Goal: Task Accomplishment & Management: Complete application form

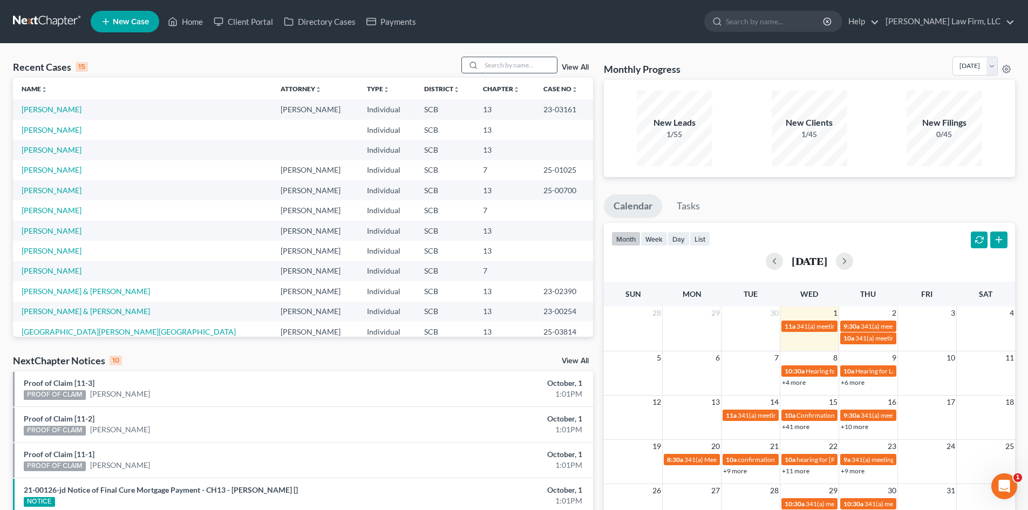
click at [487, 61] on input "search" at bounding box center [519, 65] width 76 height 16
type input "valentine"
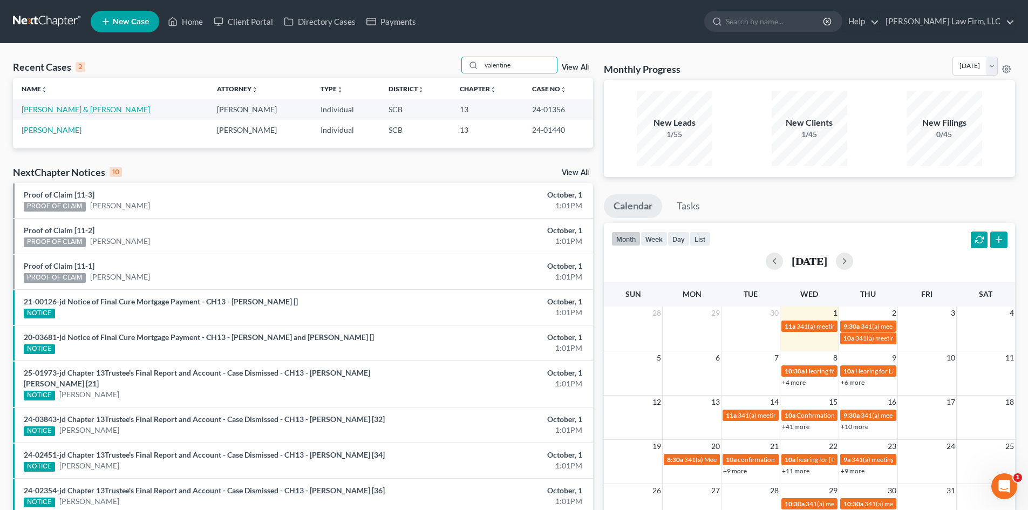
click at [62, 112] on link "[PERSON_NAME] & [PERSON_NAME]" at bounding box center [86, 109] width 128 height 9
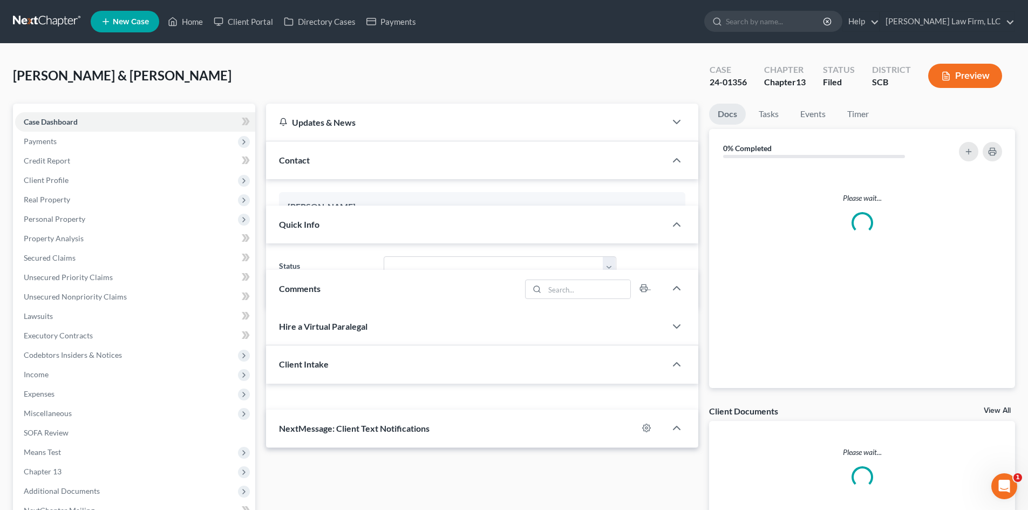
select select "0"
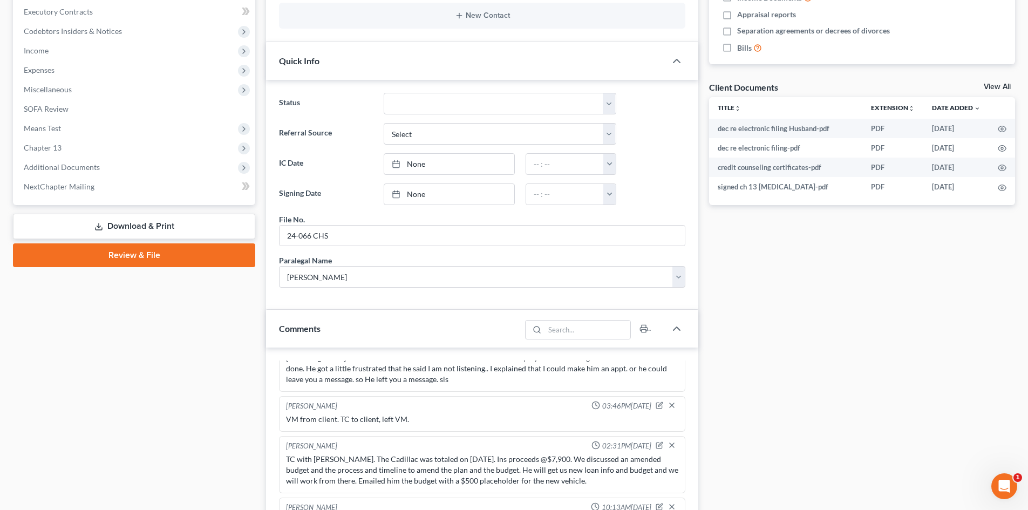
scroll to position [108, 0]
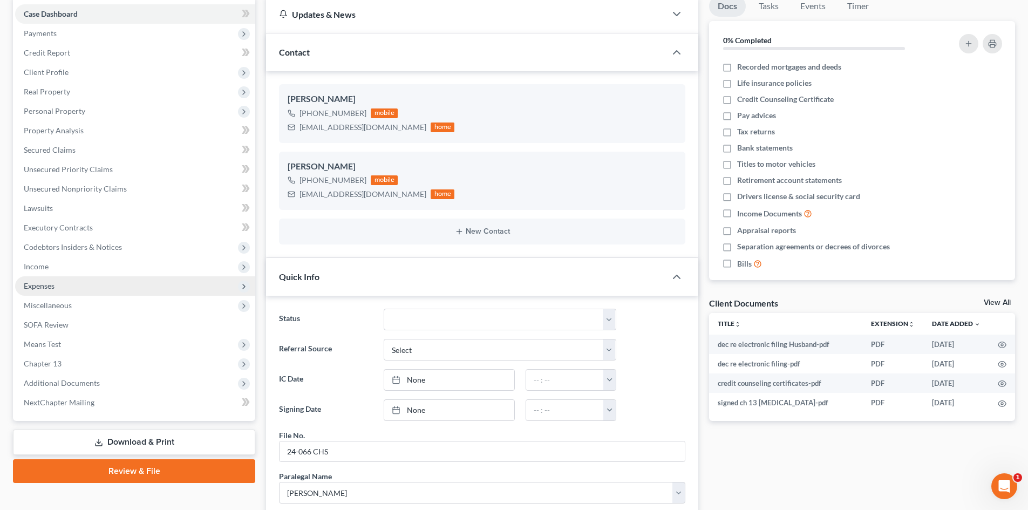
click at [125, 290] on span "Expenses" at bounding box center [135, 285] width 240 height 19
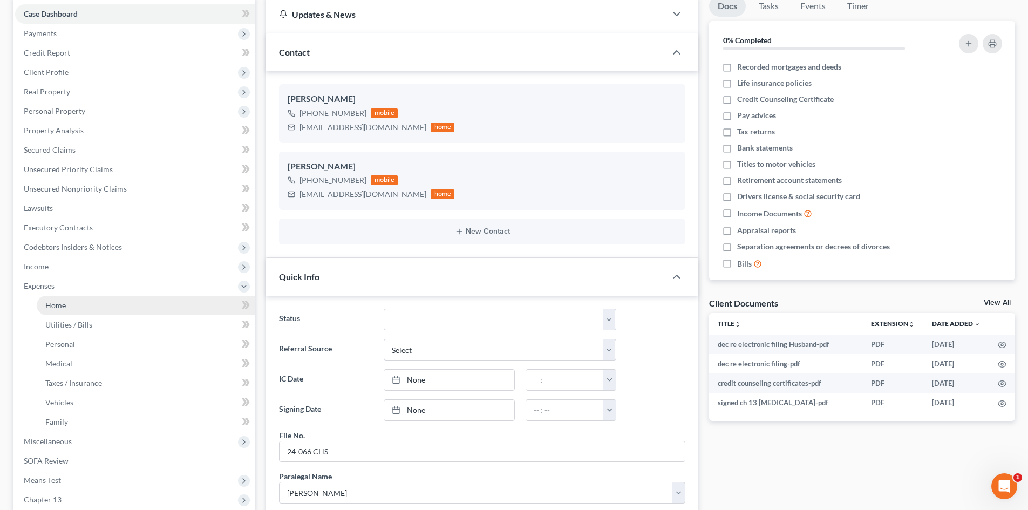
click at [118, 307] on link "Home" at bounding box center [146, 305] width 219 height 19
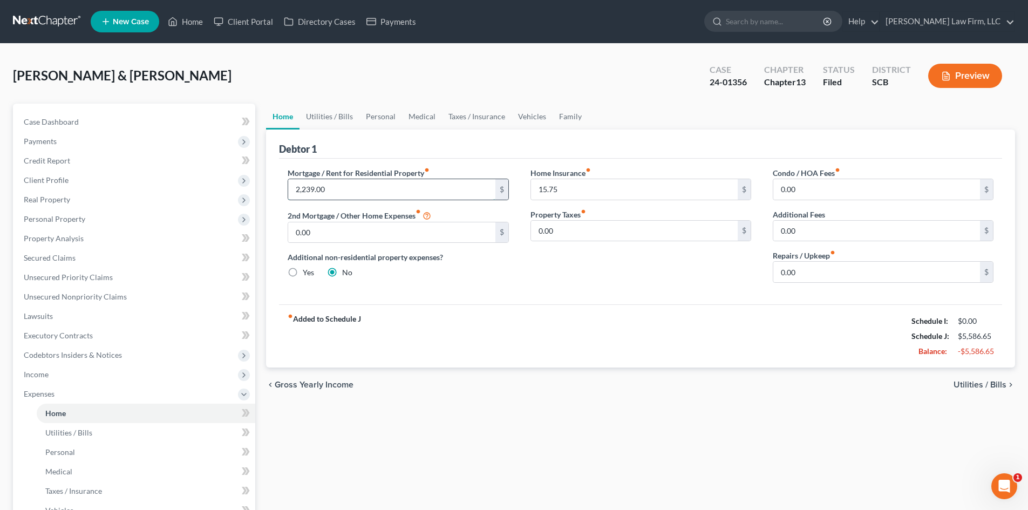
click at [350, 184] on input "2,239.00" at bounding box center [391, 189] width 207 height 21
type input "1,975"
click at [521, 115] on link "Vehicles" at bounding box center [532, 117] width 41 height 26
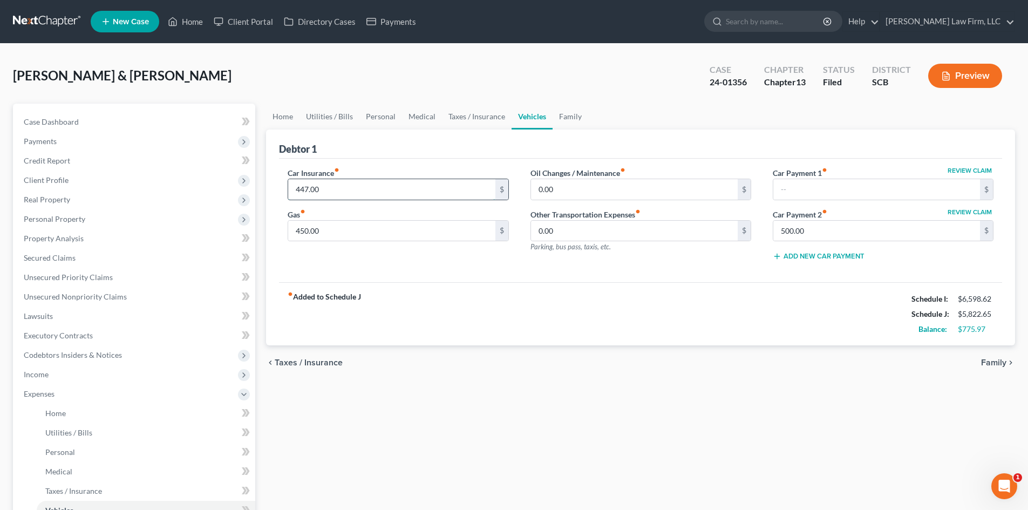
click at [340, 191] on input "447.00" at bounding box center [391, 189] width 207 height 21
type input "145"
click at [559, 109] on link "Family" at bounding box center [571, 117] width 36 height 26
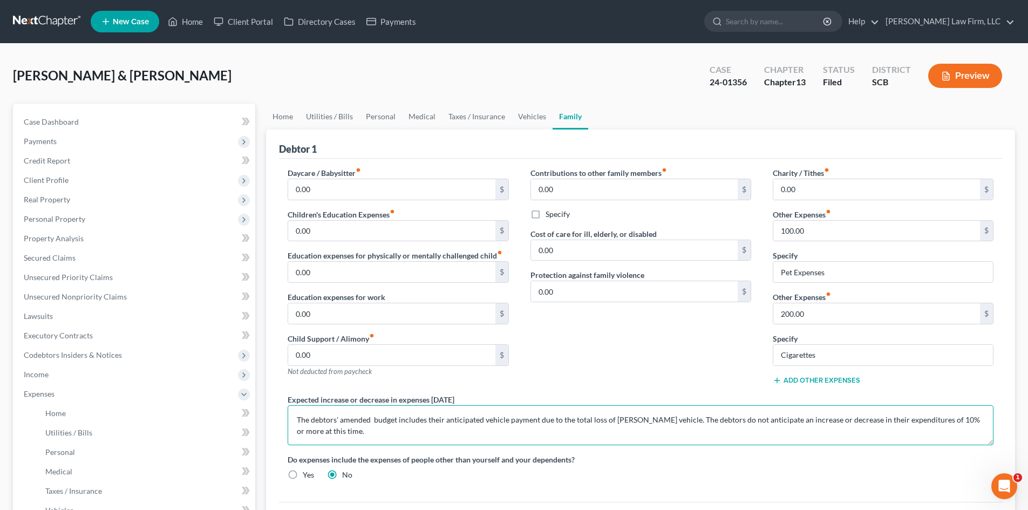
click at [540, 430] on textarea "The debtors' amended budget includes their anticipated vehicle payment due to t…" at bounding box center [641, 425] width 706 height 40
click at [398, 419] on textarea "The debtors' amended budget includes their anticipated vehicle payment due to t…" at bounding box center [641, 425] width 706 height 40
type textarea "The debtors' amended budget updated the debtors' rent, vehicle insurance and in…"
click at [77, 340] on span "Executory Contracts" at bounding box center [58, 335] width 69 height 9
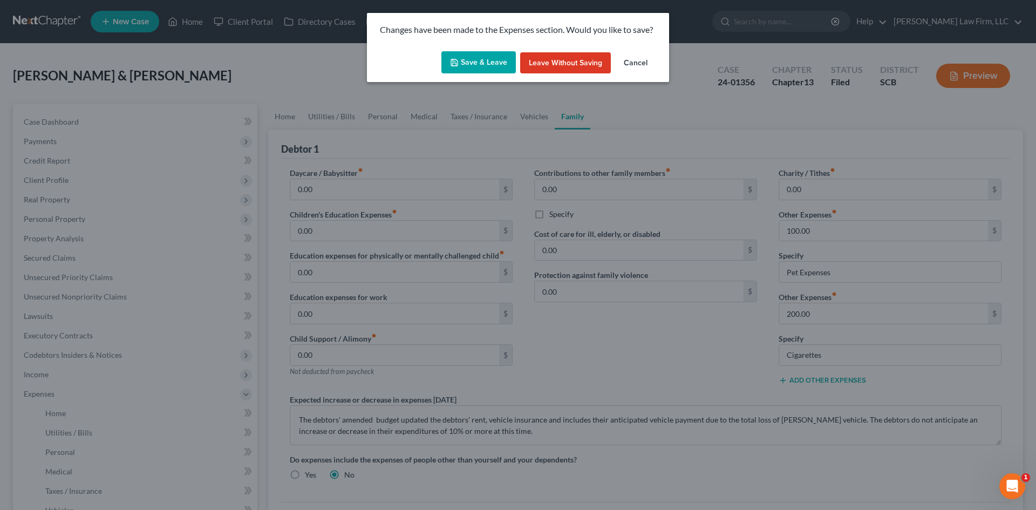
click at [480, 62] on button "Save & Leave" at bounding box center [479, 62] width 74 height 23
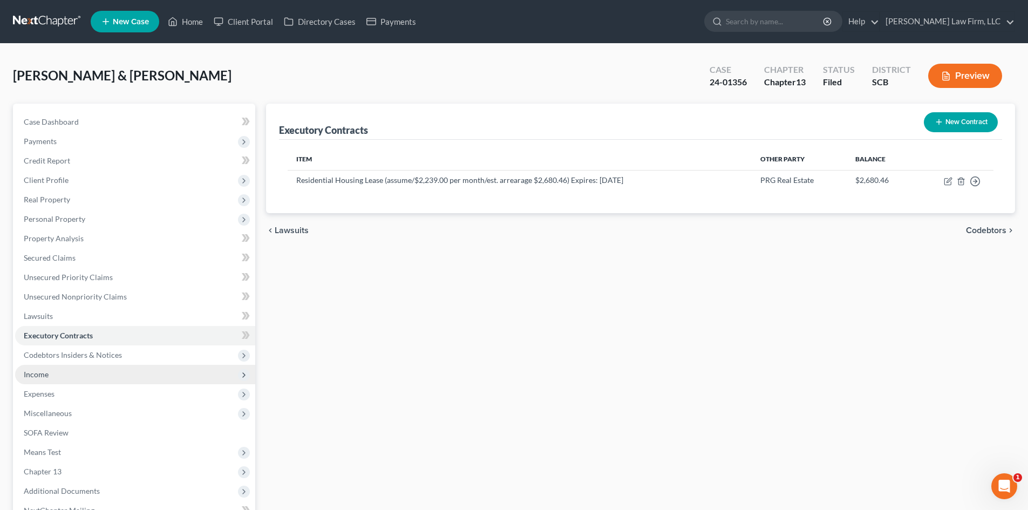
click at [59, 372] on span "Income" at bounding box center [135, 374] width 240 height 19
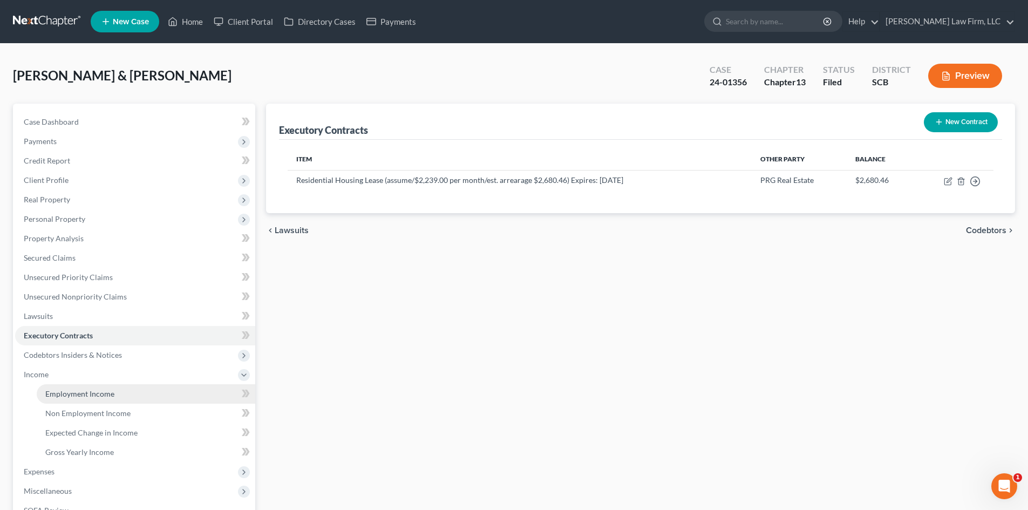
click at [105, 396] on span "Employment Income" at bounding box center [79, 393] width 69 height 9
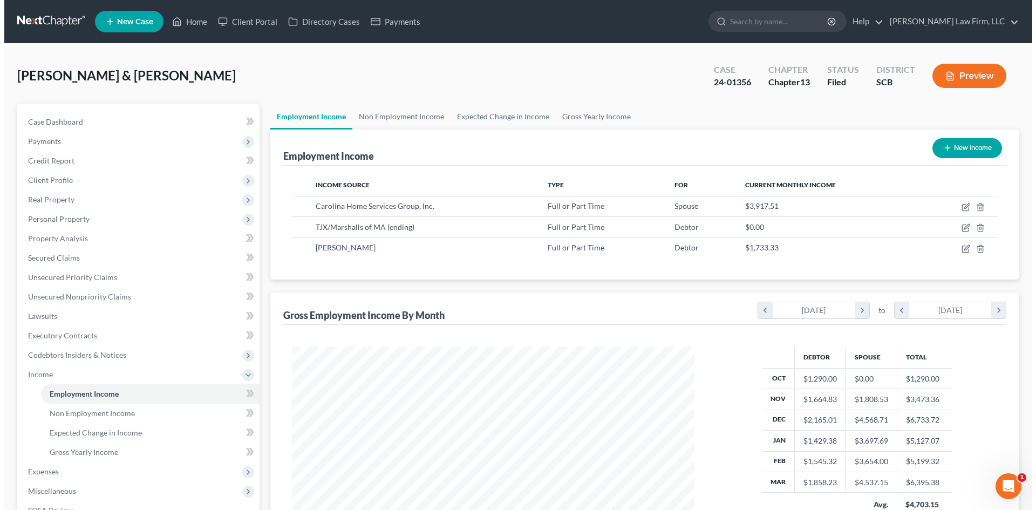
scroll to position [201, 424]
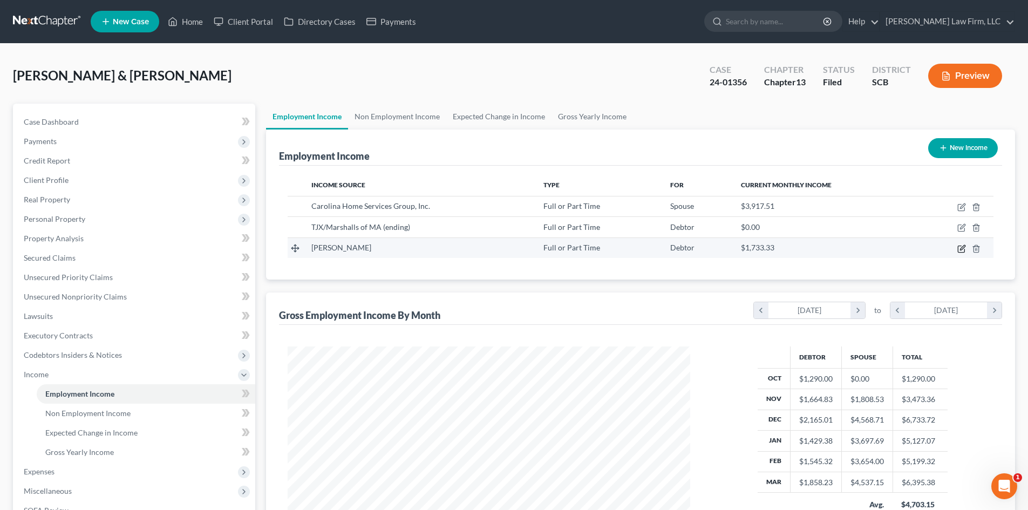
click at [959, 247] on icon "button" at bounding box center [962, 249] width 9 height 9
select select "0"
select select "2"
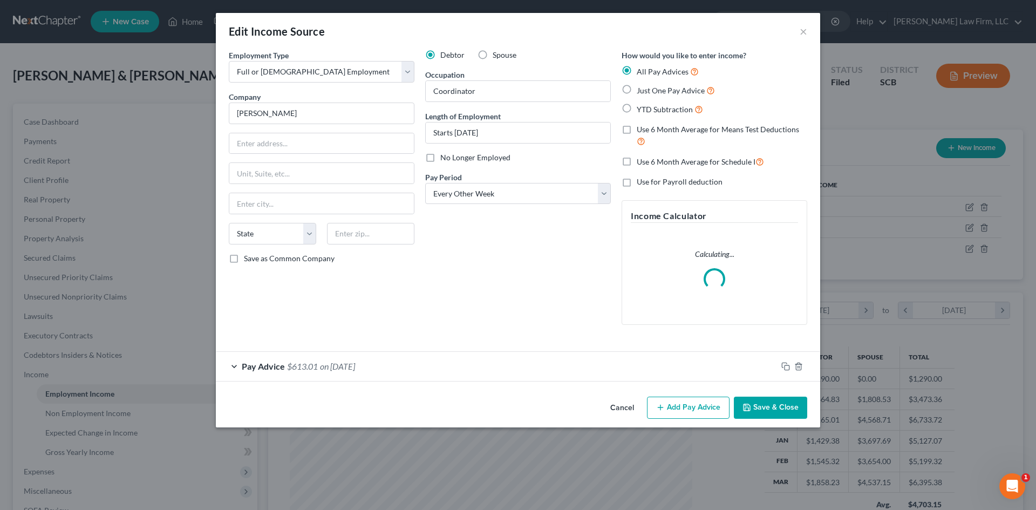
scroll to position [203, 428]
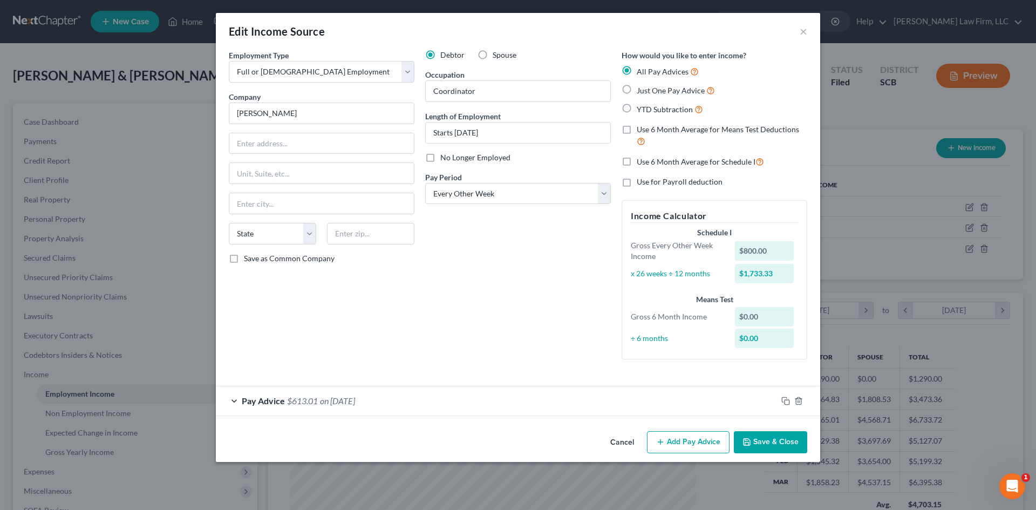
click at [665, 439] on icon "button" at bounding box center [660, 442] width 9 height 9
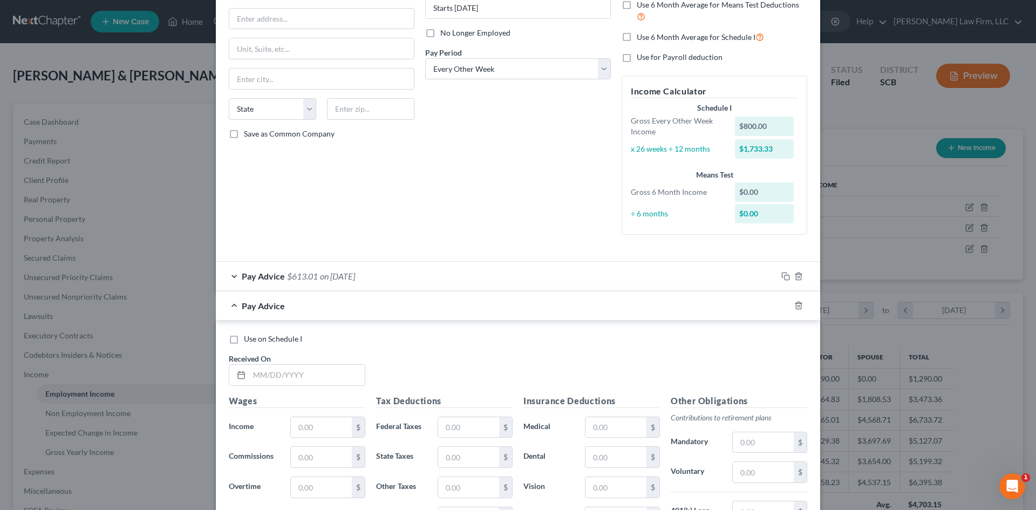
scroll to position [216, 0]
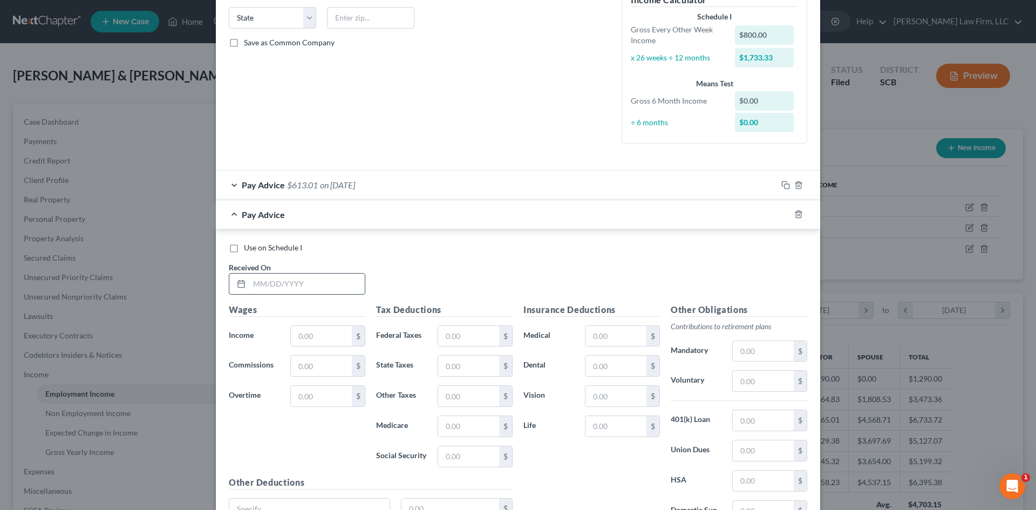
click at [260, 282] on input "text" at bounding box center [307, 284] width 116 height 21
type input "[DATE]"
click at [308, 340] on input "text" at bounding box center [321, 336] width 61 height 21
type input "1,326.95"
click at [447, 336] on input "text" at bounding box center [468, 336] width 61 height 21
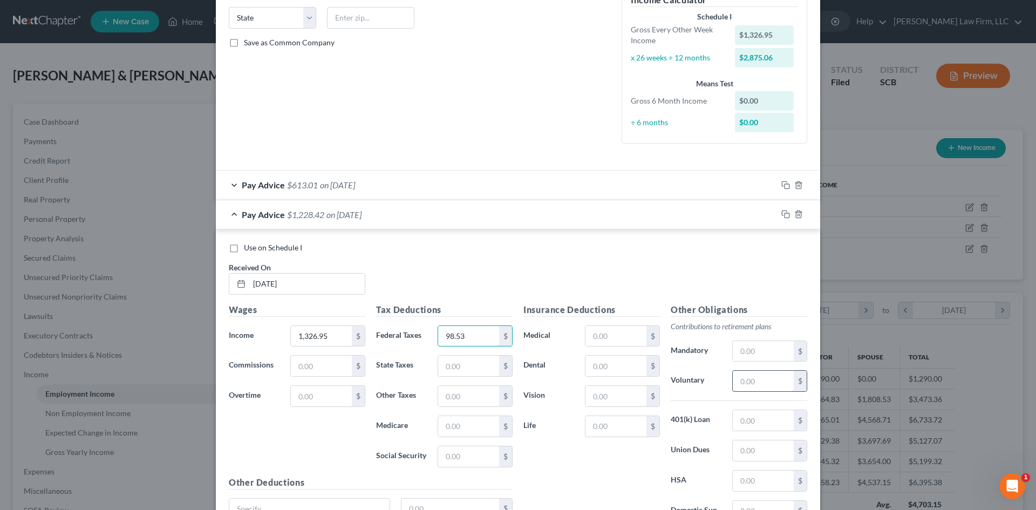
type input "98.53"
click at [741, 382] on input "text" at bounding box center [763, 381] width 61 height 21
type input "88.20"
click at [624, 342] on input "text" at bounding box center [616, 336] width 61 height 21
type input "214.48"
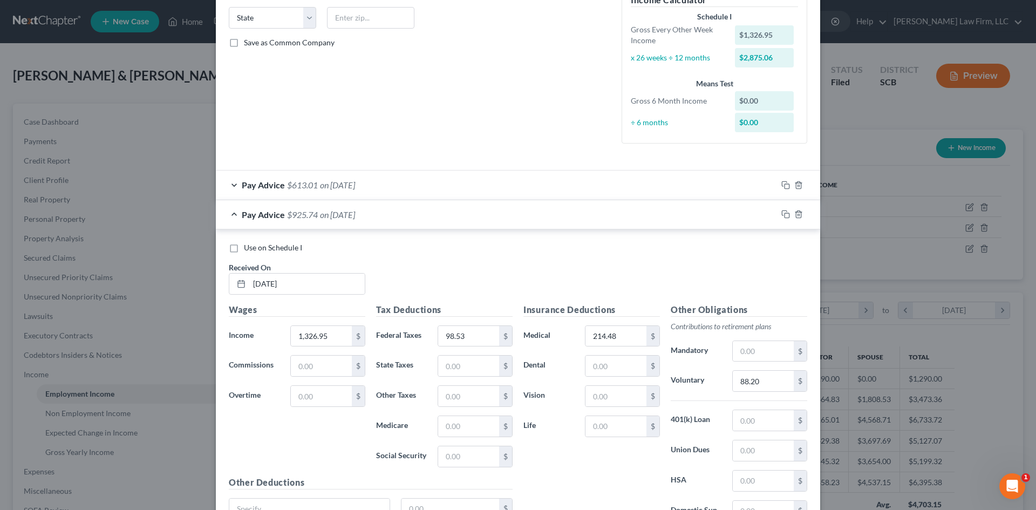
click at [244, 253] on label "Use on Schedule I" at bounding box center [273, 247] width 58 height 11
click at [248, 249] on input "Use on Schedule I" at bounding box center [251, 245] width 7 height 7
checkbox input "true"
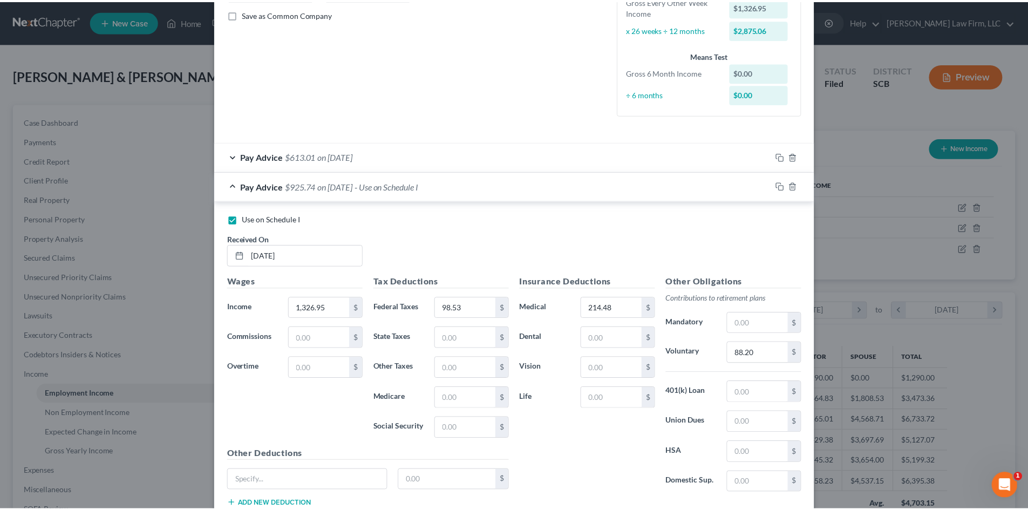
scroll to position [319, 0]
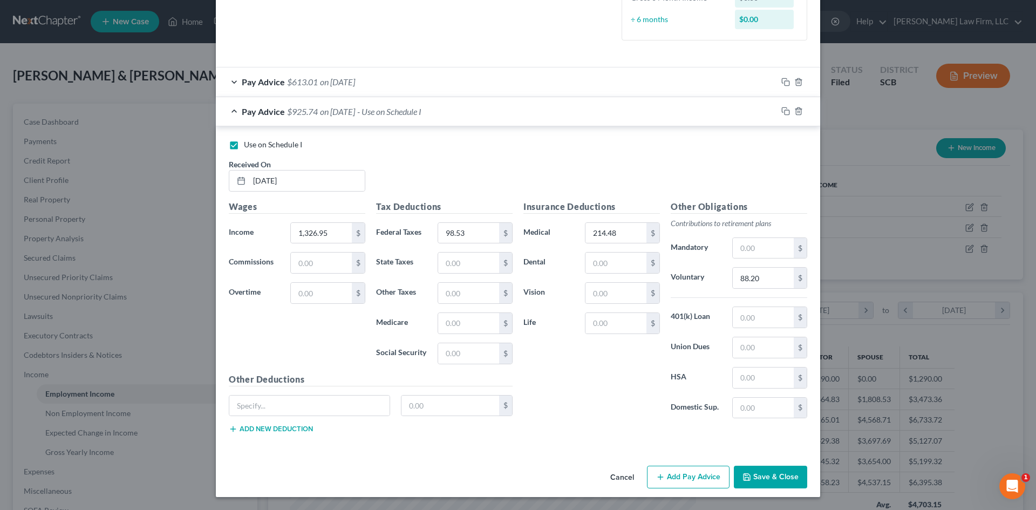
click at [759, 480] on button "Save & Close" at bounding box center [770, 477] width 73 height 23
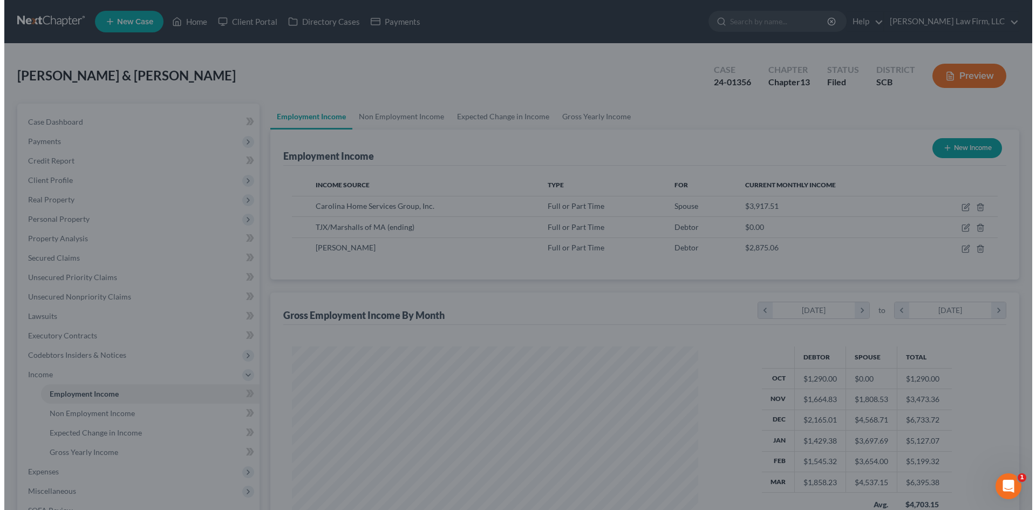
scroll to position [539556, 539333]
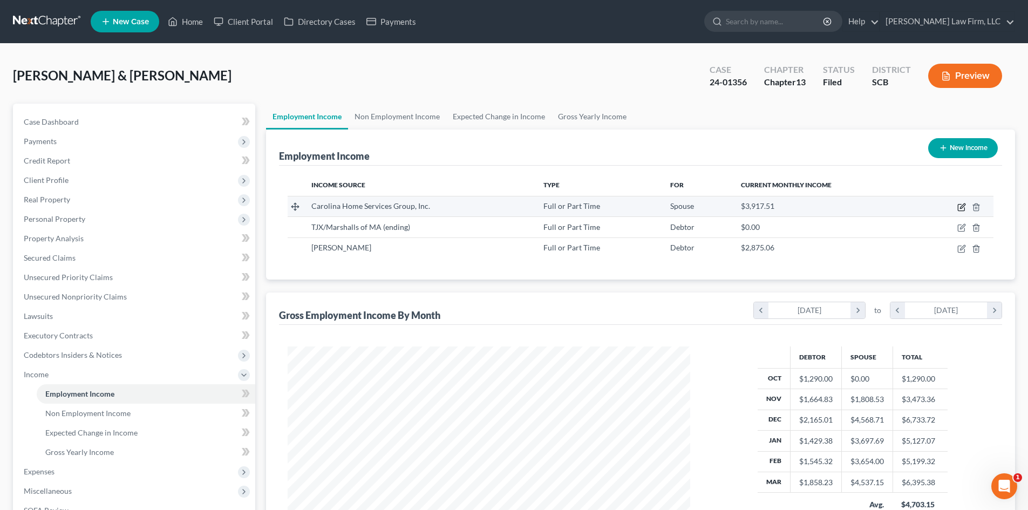
click at [960, 208] on icon "button" at bounding box center [962, 207] width 9 height 9
select select "0"
select select "42"
select select "3"
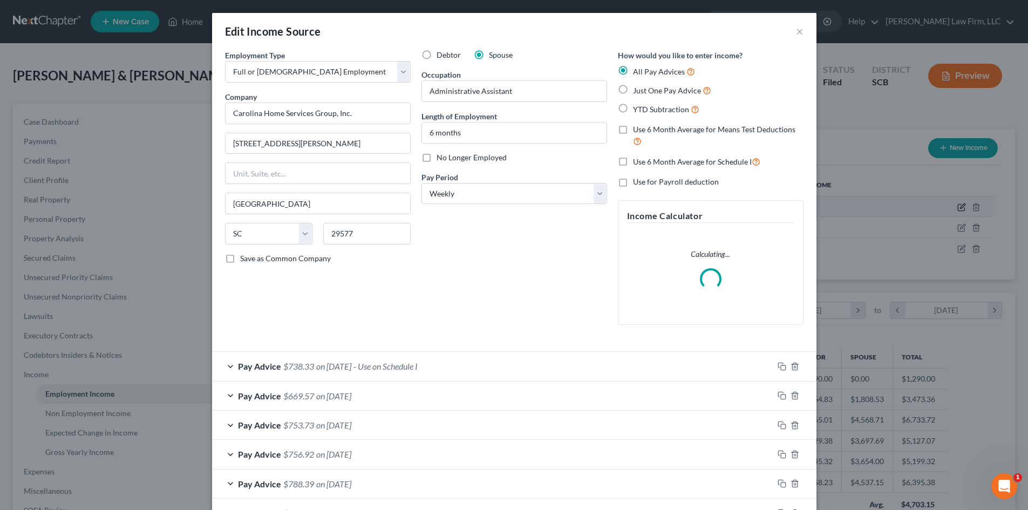
scroll to position [203, 428]
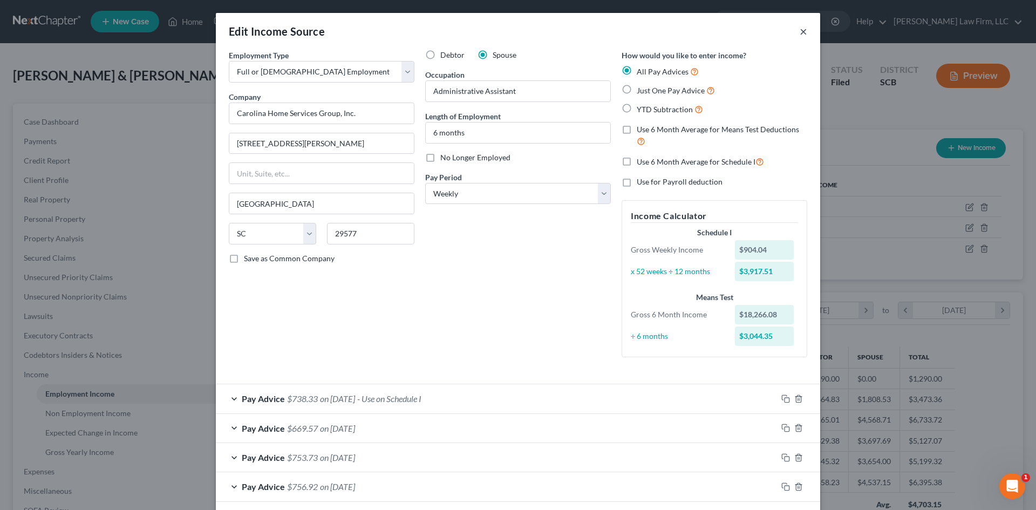
click at [800, 31] on button "×" at bounding box center [804, 31] width 8 height 13
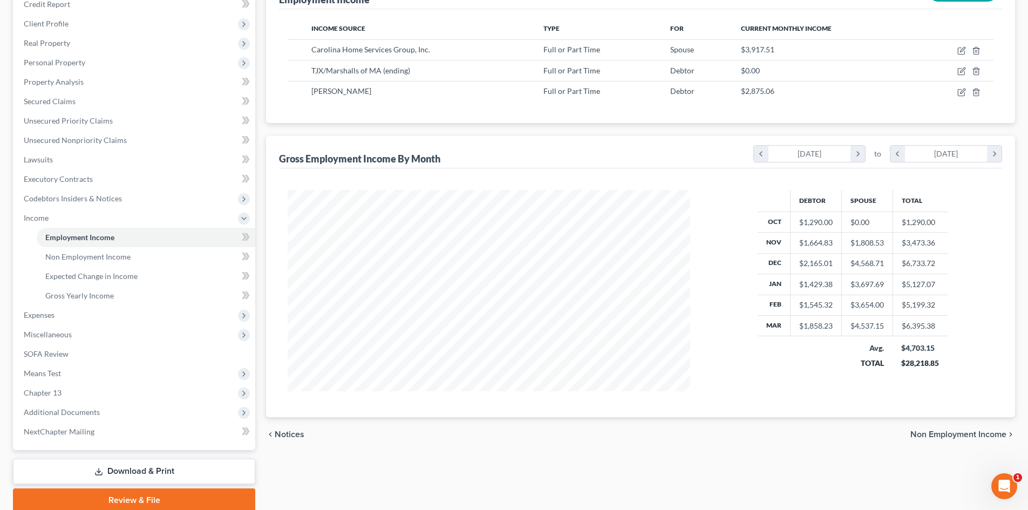
scroll to position [200, 0]
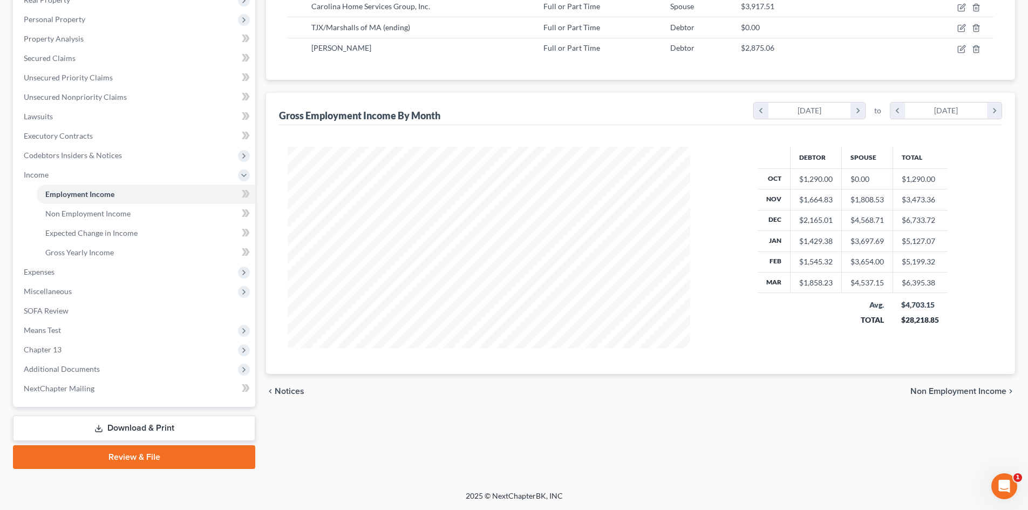
click at [116, 430] on link "Download & Print" at bounding box center [134, 428] width 242 height 25
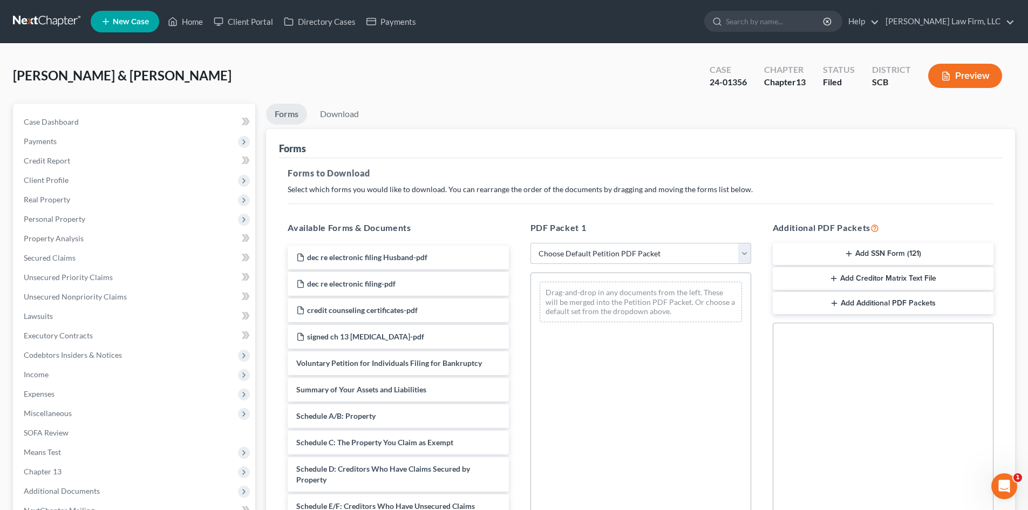
click at [574, 251] on select "Choose Default Petition PDF Packet Complete Bankruptcy Petition (all forms and …" at bounding box center [641, 254] width 221 height 22
select select "2"
click at [531, 243] on select "Choose Default Petition PDF Packet Complete Bankruptcy Petition (all forms and …" at bounding box center [641, 254] width 221 height 22
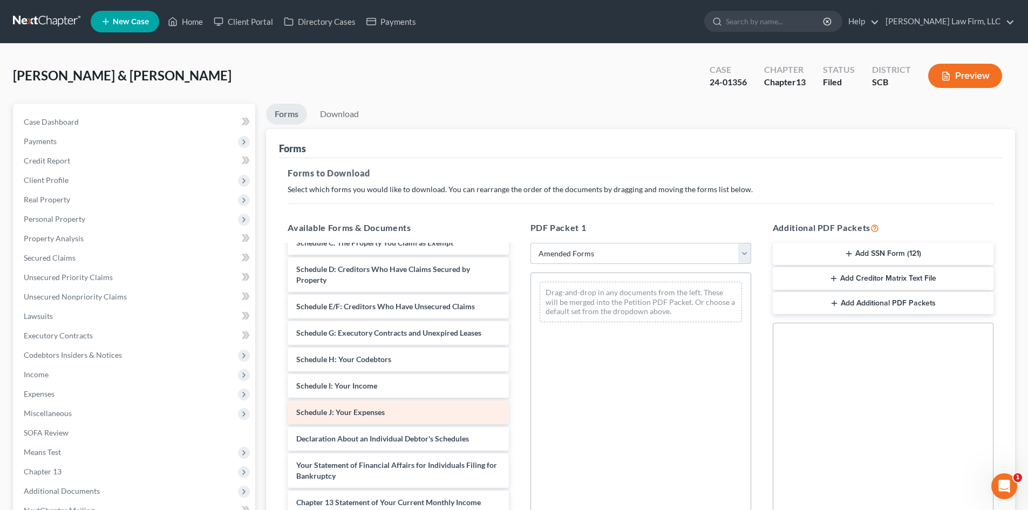
scroll to position [162, 0]
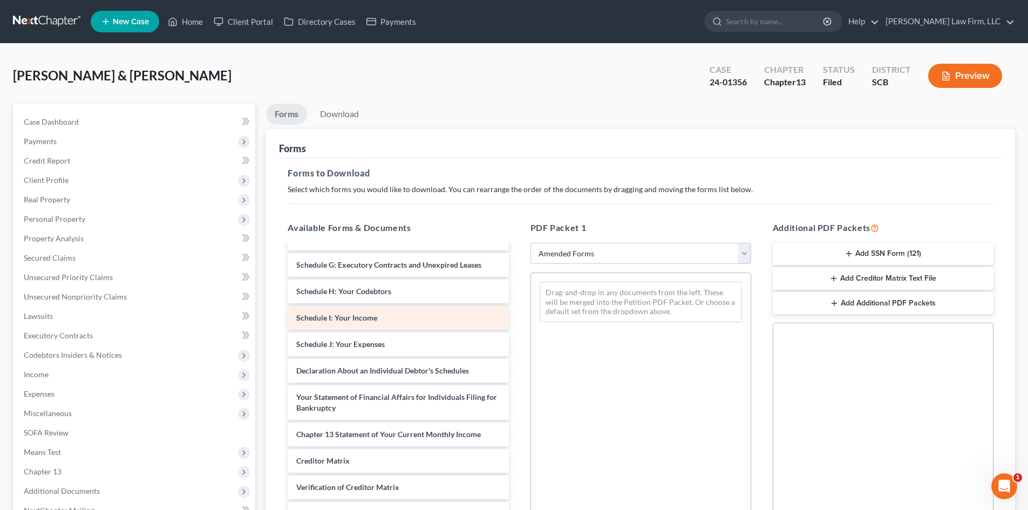
click at [517, 313] on div "Voluntary Petition for Individuals Filing for Bankruptcy Summary of Your Assets…" at bounding box center [398, 323] width 238 height 479
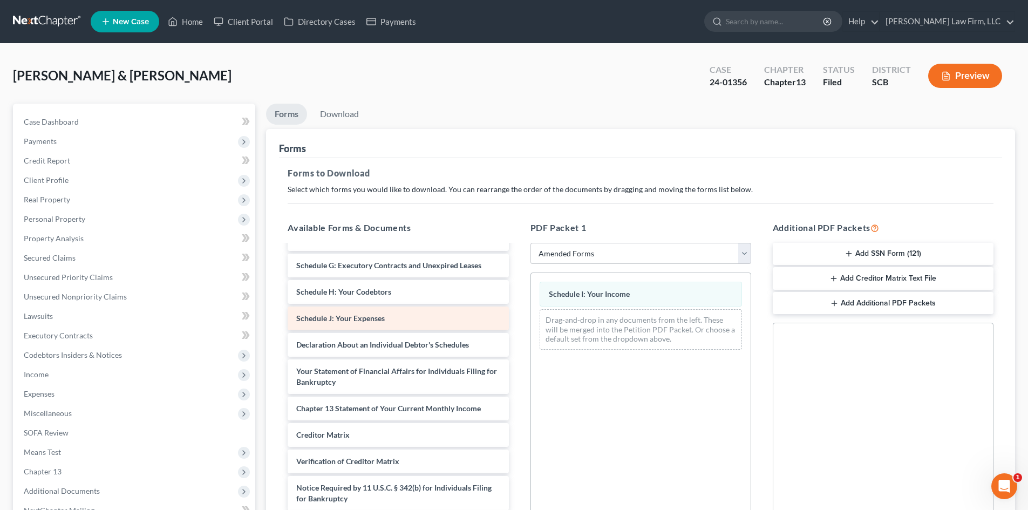
click at [517, 320] on div "Voluntary Petition for Individuals Filing for Bankruptcy Summary of Your Assets…" at bounding box center [398, 310] width 238 height 453
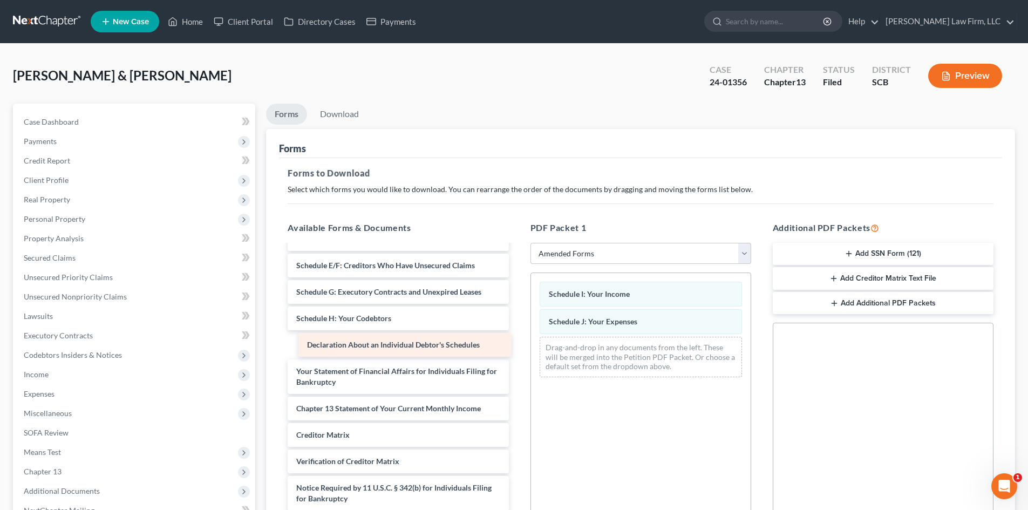
drag, startPoint x: 356, startPoint y: 341, endPoint x: 617, endPoint y: 347, distance: 261.3
click at [517, 347] on div "Declaration About an Individual Debtor's Schedules Voluntary Petition for Indiv…" at bounding box center [398, 324] width 238 height 426
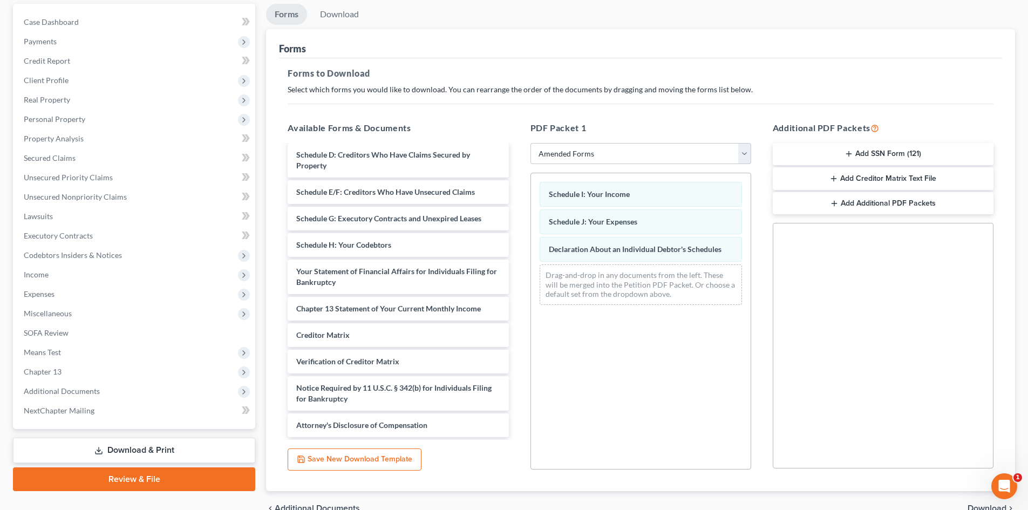
scroll to position [157, 0]
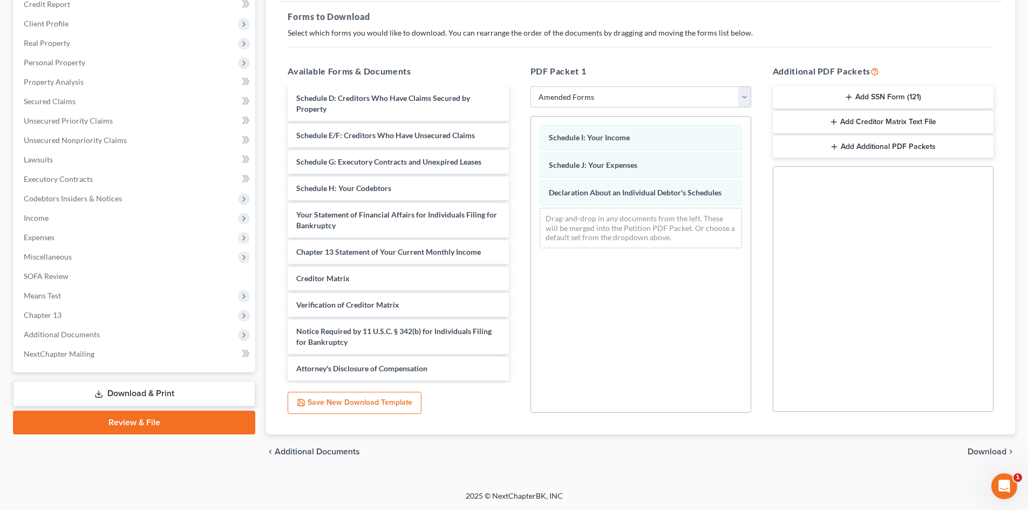
click at [982, 450] on span "Download" at bounding box center [987, 451] width 39 height 9
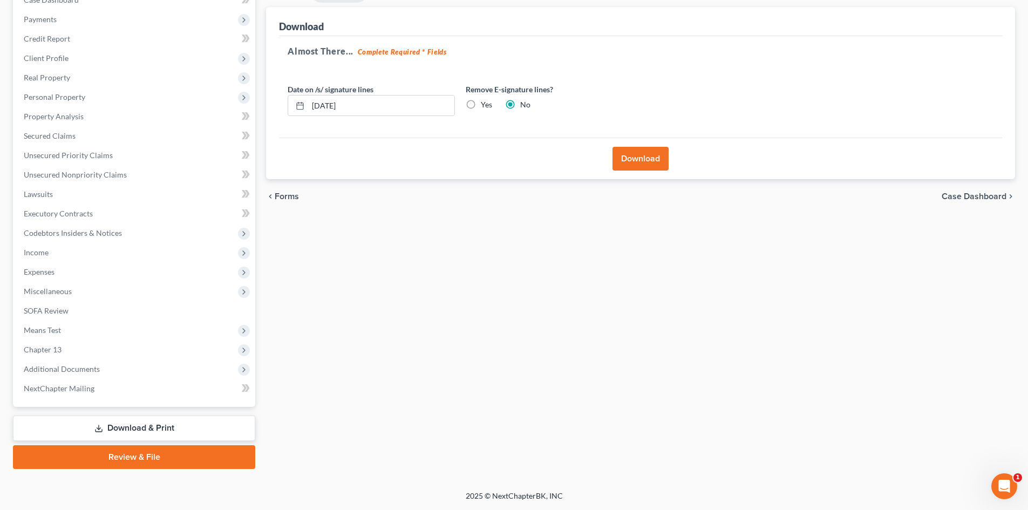
scroll to position [122, 0]
click at [481, 107] on label "Yes" at bounding box center [486, 104] width 11 height 11
click at [485, 106] on input "Yes" at bounding box center [488, 102] width 7 height 7
radio input "true"
radio input "false"
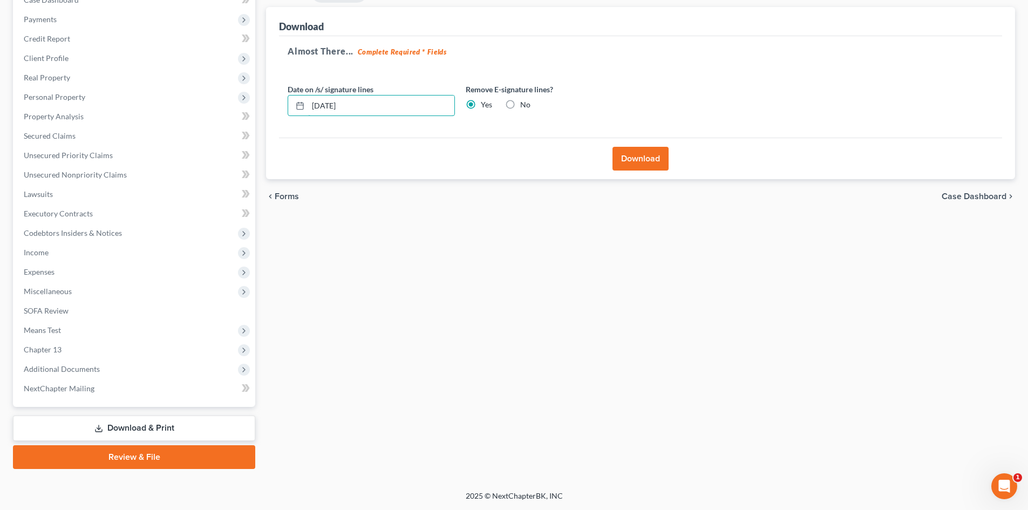
drag, startPoint x: 381, startPoint y: 109, endPoint x: 280, endPoint y: 112, distance: 101.5
click at [319, 110] on input "[DATE]" at bounding box center [381, 106] width 146 height 21
type input "1"
click at [649, 159] on button "Download" at bounding box center [641, 159] width 56 height 24
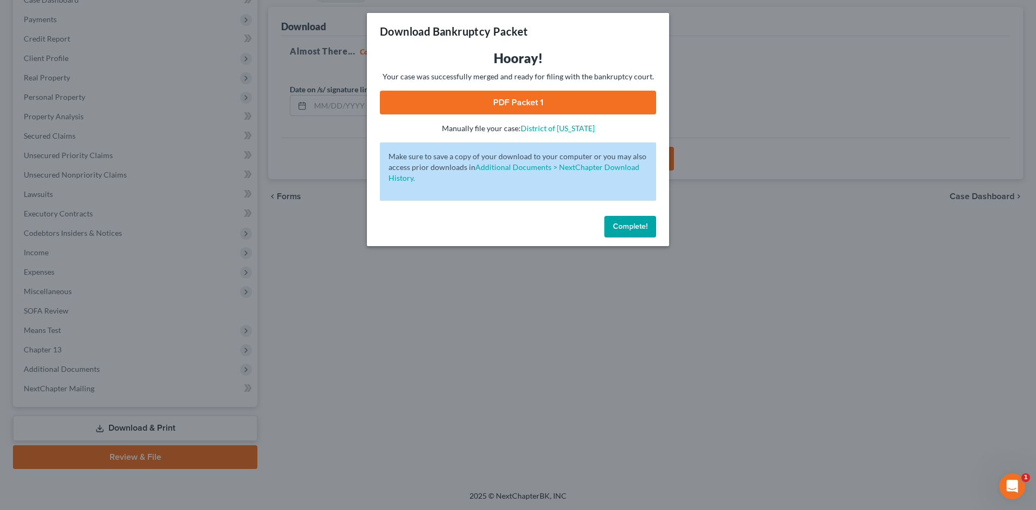
click at [506, 93] on link "PDF Packet 1" at bounding box center [518, 103] width 276 height 24
drag, startPoint x: 642, startPoint y: 227, endPoint x: 542, endPoint y: 232, distance: 100.0
click at [642, 226] on span "Complete!" at bounding box center [630, 226] width 35 height 9
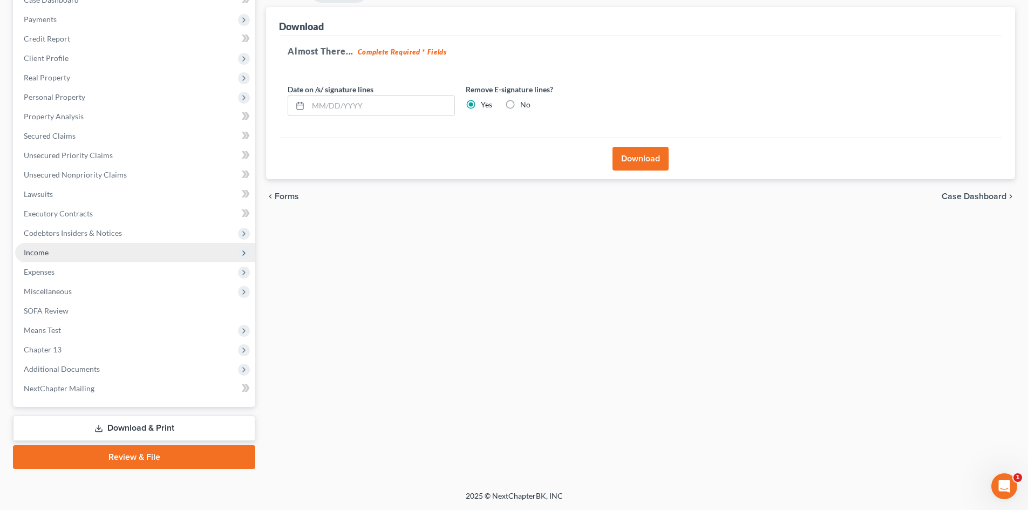
click at [76, 255] on span "Income" at bounding box center [135, 252] width 240 height 19
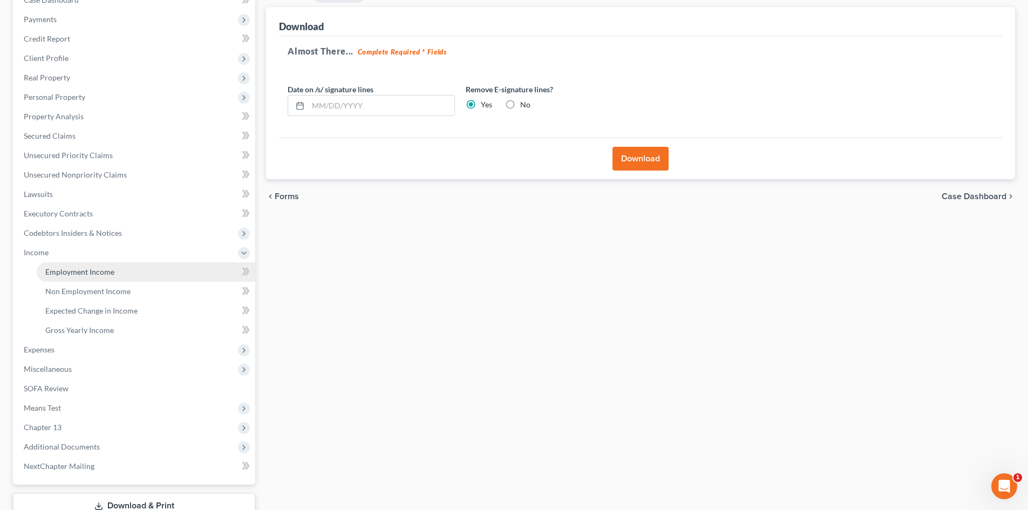
click at [84, 275] on span "Employment Income" at bounding box center [79, 271] width 69 height 9
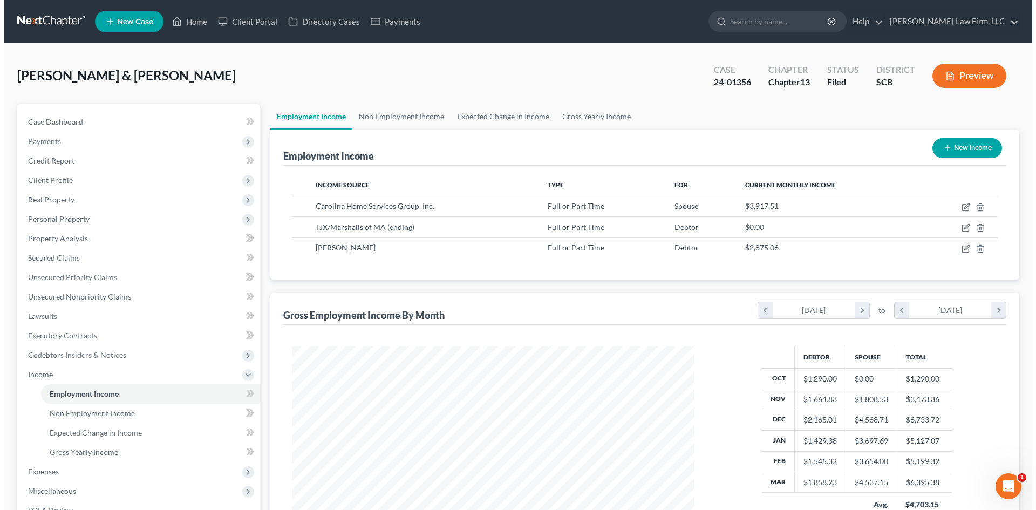
scroll to position [201, 424]
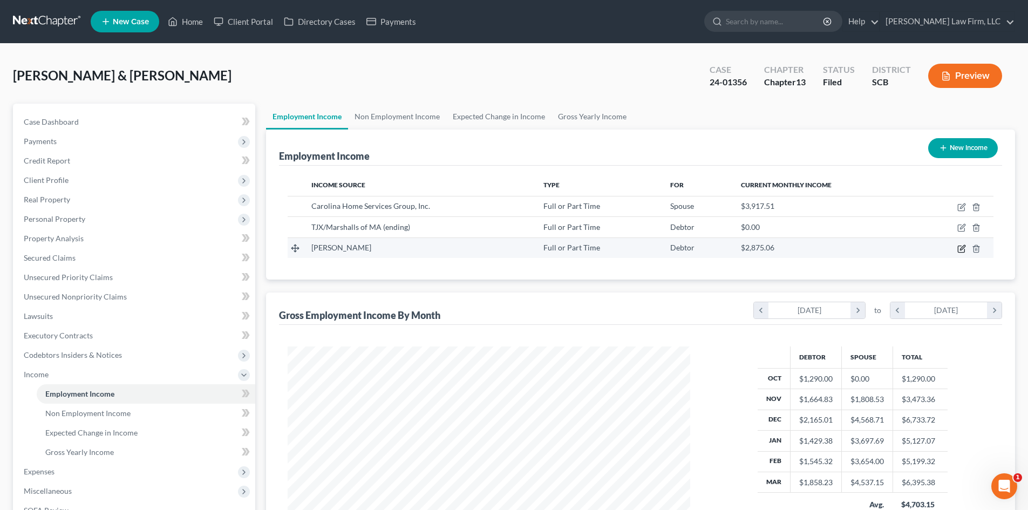
click at [959, 247] on icon "button" at bounding box center [962, 249] width 9 height 9
select select "0"
select select "2"
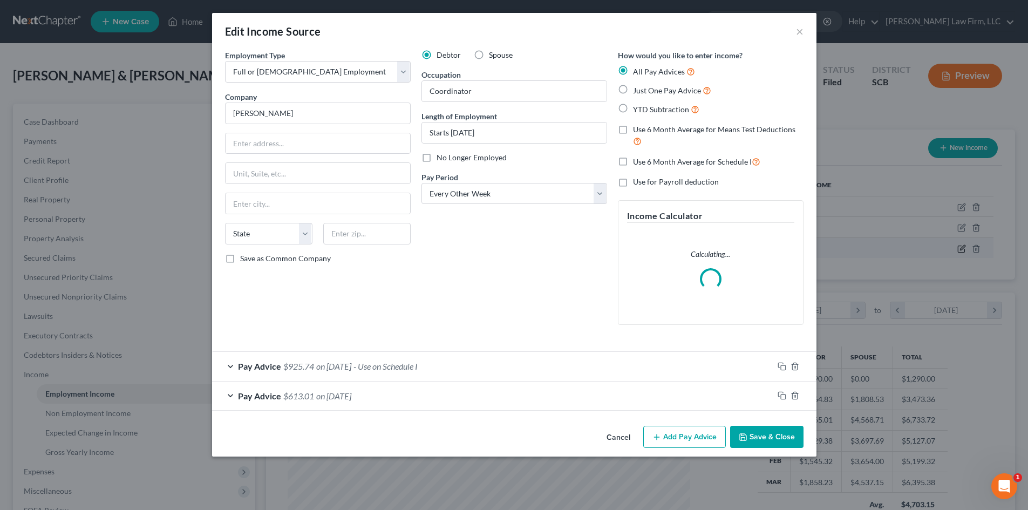
scroll to position [203, 428]
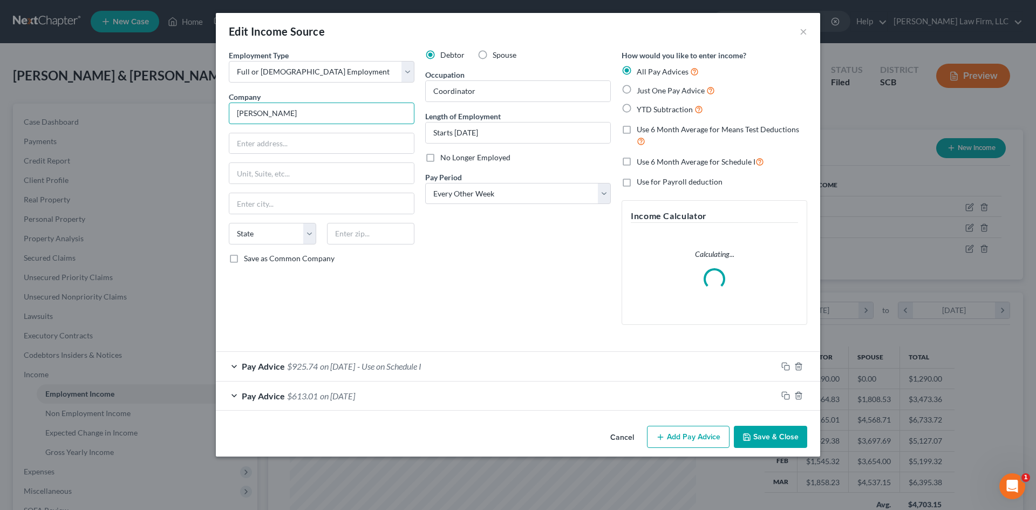
click at [279, 110] on input "[PERSON_NAME]" at bounding box center [322, 114] width 186 height 22
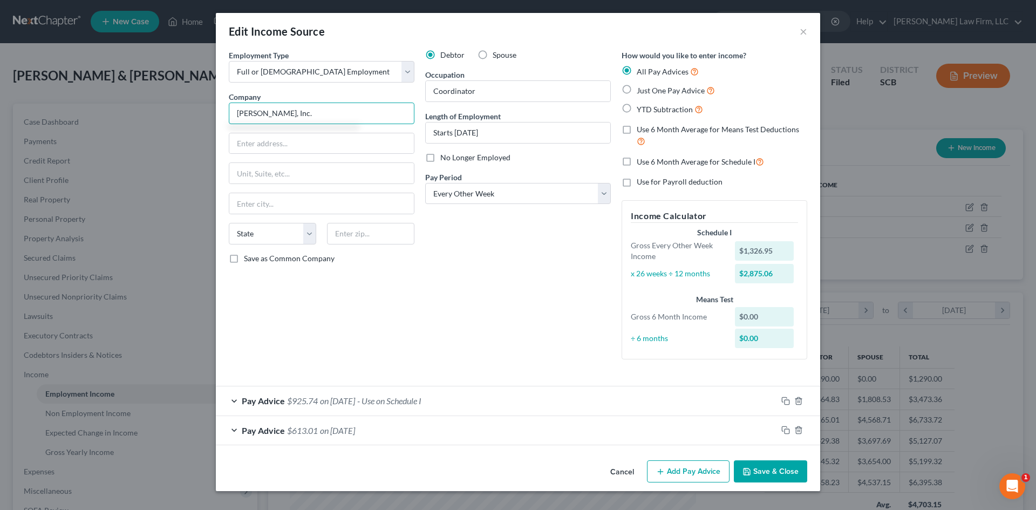
type input "[PERSON_NAME], Inc."
type input "[STREET_ADDRESS]"
type input "28217"
type input "Charlotte"
select select "28"
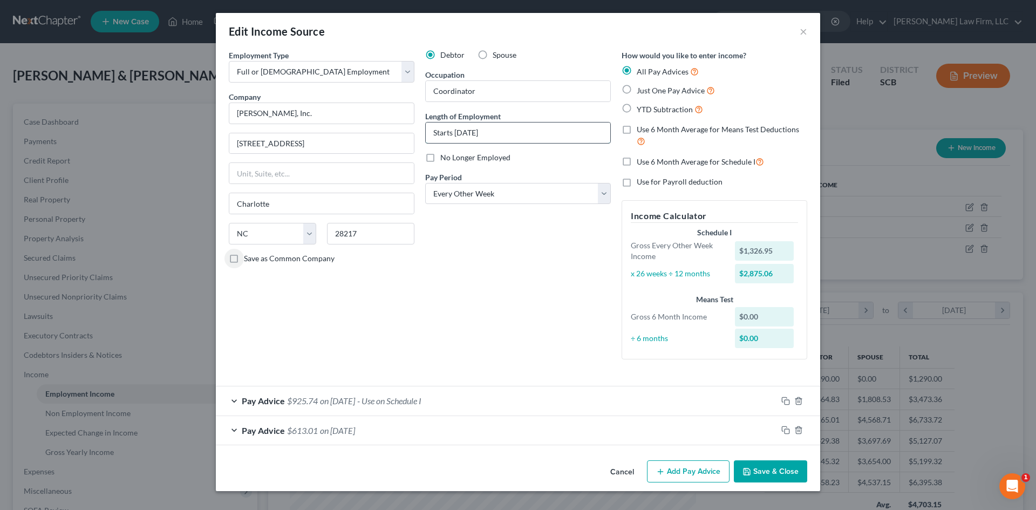
click at [537, 133] on input "Starts [DATE]" at bounding box center [518, 133] width 185 height 21
drag, startPoint x: 520, startPoint y: 133, endPoint x: 436, endPoint y: 138, distance: 84.9
click at [438, 138] on input "Starts [DATE]" at bounding box center [518, 133] width 185 height 21
type input "S"
type input "NEED"
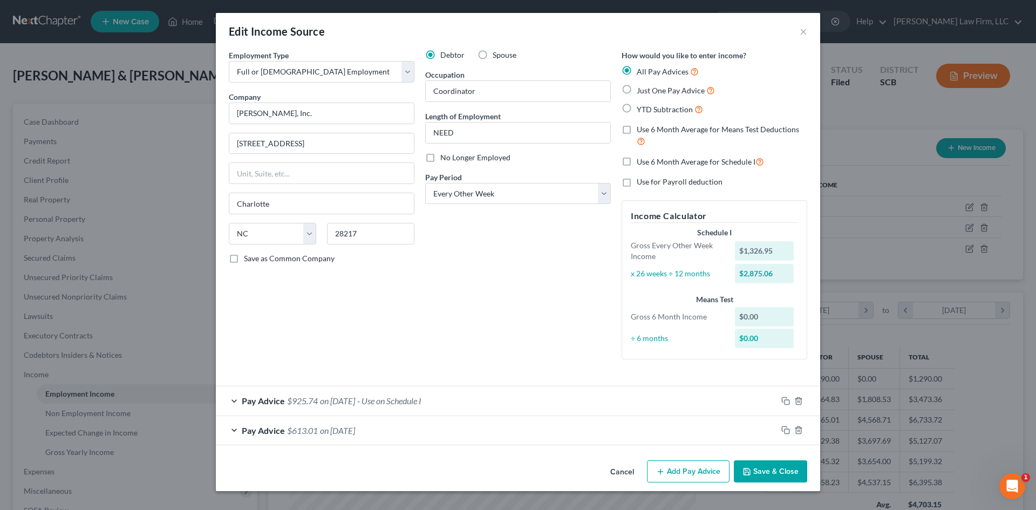
click at [775, 470] on button "Save & Close" at bounding box center [770, 471] width 73 height 23
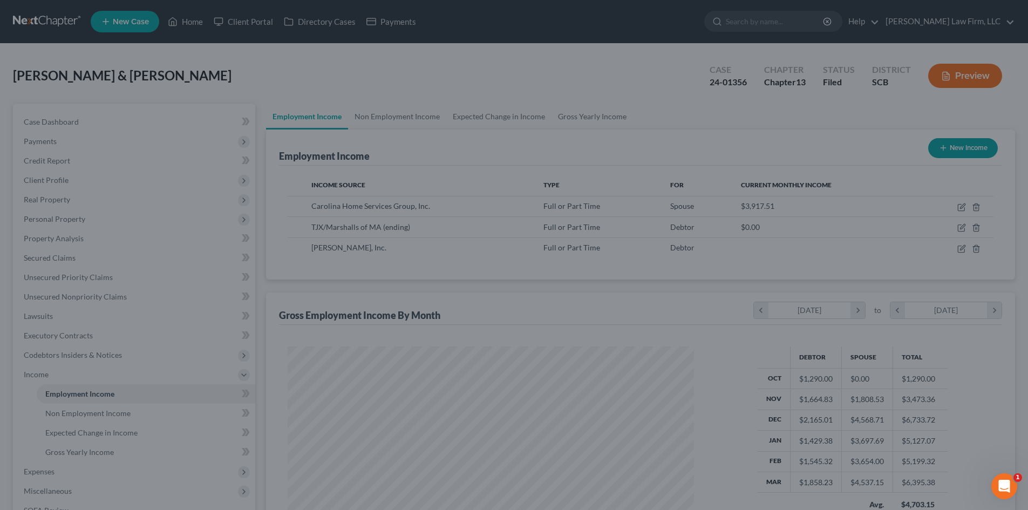
scroll to position [539556, 539333]
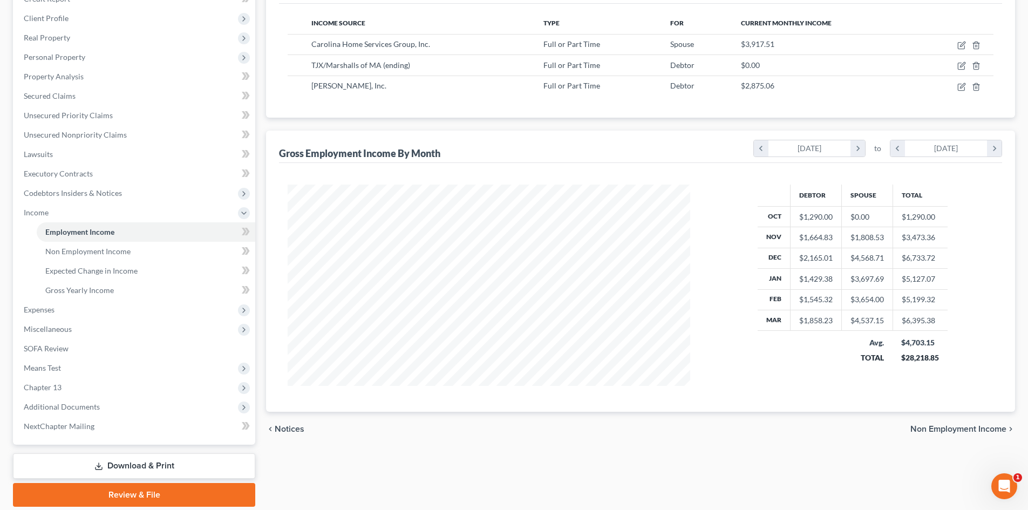
click at [120, 460] on link "Download & Print" at bounding box center [134, 465] width 242 height 25
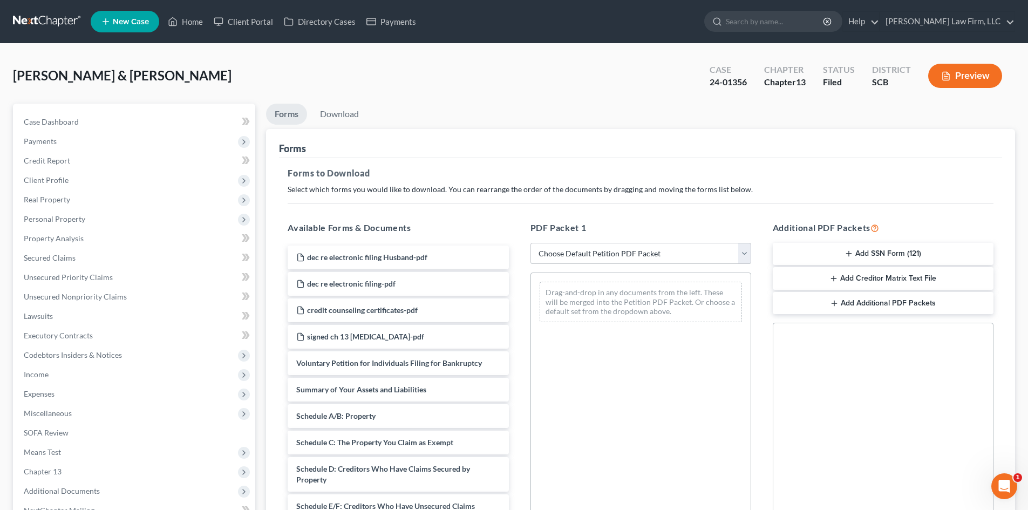
click at [598, 254] on select "Choose Default Petition PDF Packet Complete Bankruptcy Petition (all forms and …" at bounding box center [641, 254] width 221 height 22
select select "2"
click at [531, 243] on select "Choose Default Petition PDF Packet Complete Bankruptcy Petition (all forms and …" at bounding box center [641, 254] width 221 height 22
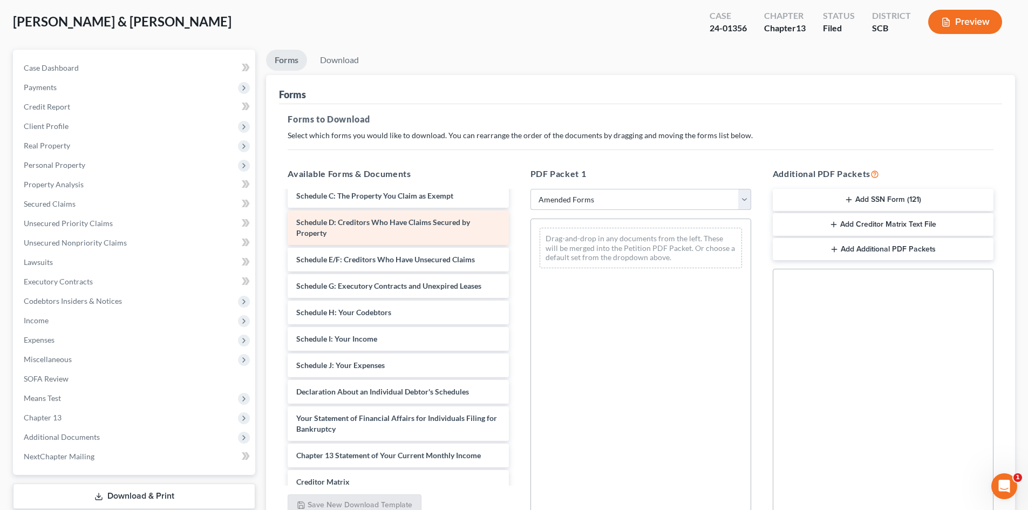
scroll to position [188, 0]
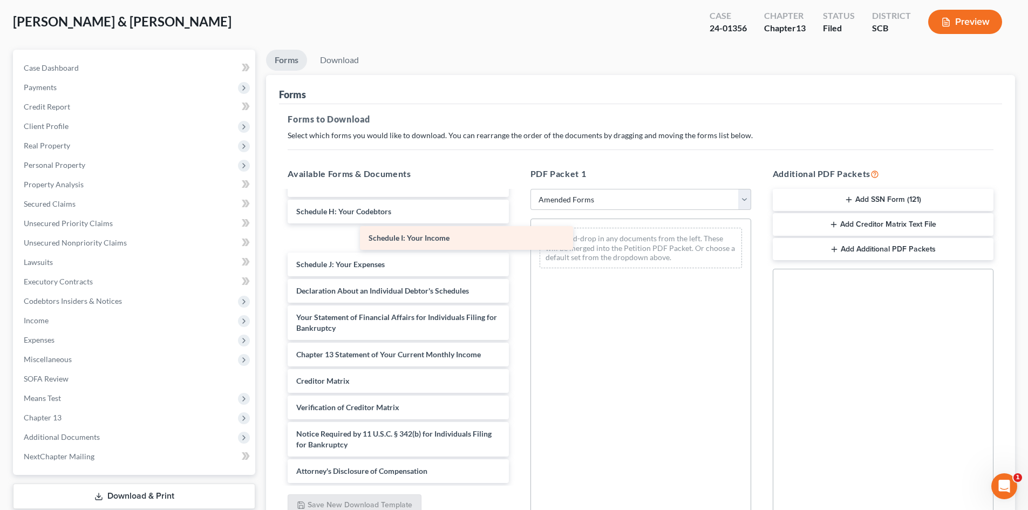
drag, startPoint x: 358, startPoint y: 241, endPoint x: 550, endPoint y: 239, distance: 191.6
click at [517, 239] on div "Schedule I: Your Income Voluntary Petition for Individuals Filing for Bankruptc…" at bounding box center [398, 243] width 238 height 479
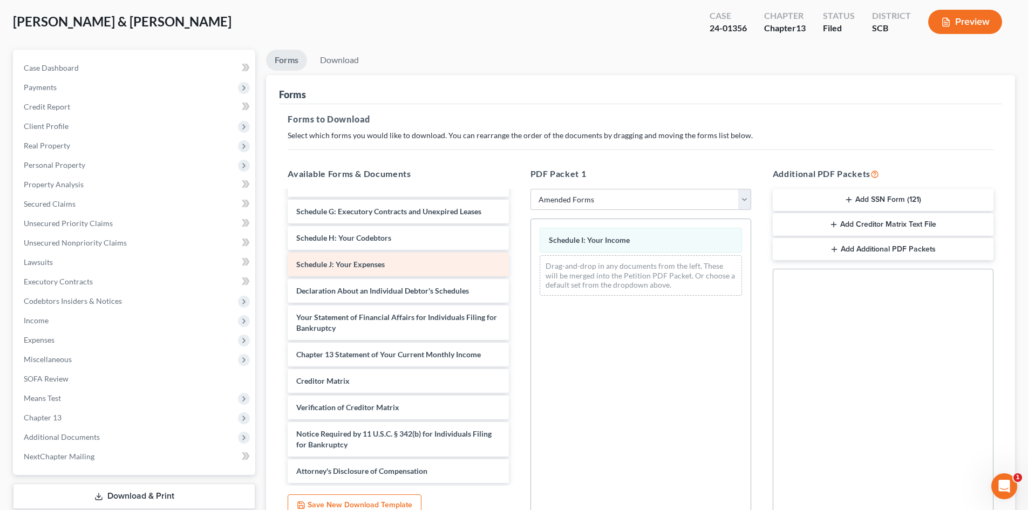
click at [517, 269] on div "Voluntary Petition for Individuals Filing for Bankruptcy Summary of Your Assets…" at bounding box center [398, 256] width 238 height 453
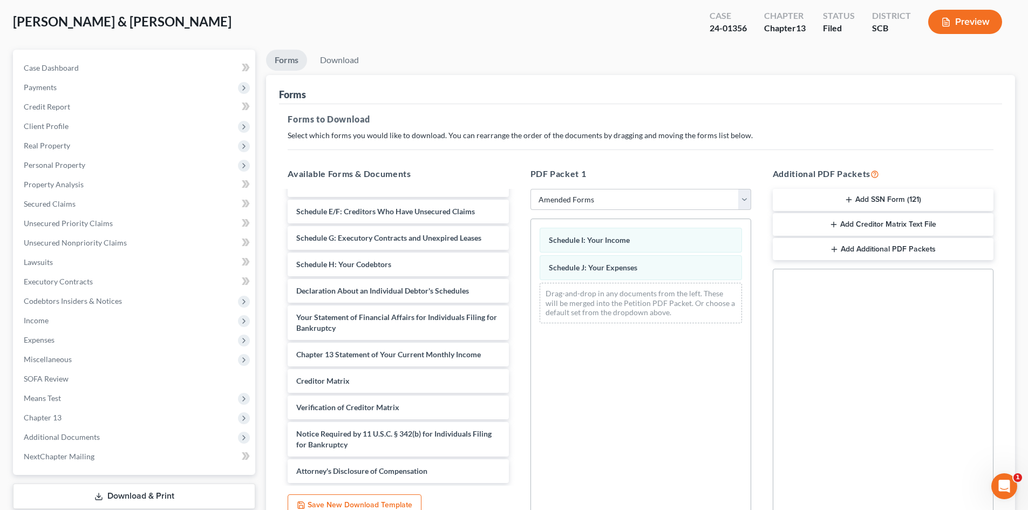
scroll to position [135, 0]
drag, startPoint x: 419, startPoint y: 282, endPoint x: 596, endPoint y: 279, distance: 176.5
click at [517, 283] on div "Declaration About an Individual Debtor's Schedules Voluntary Petition for Indiv…" at bounding box center [398, 270] width 238 height 426
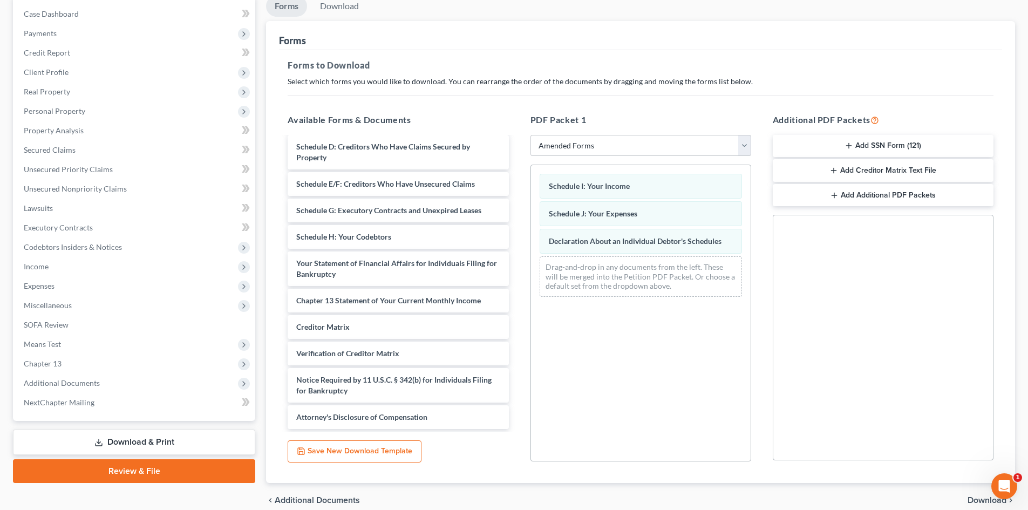
scroll to position [157, 0]
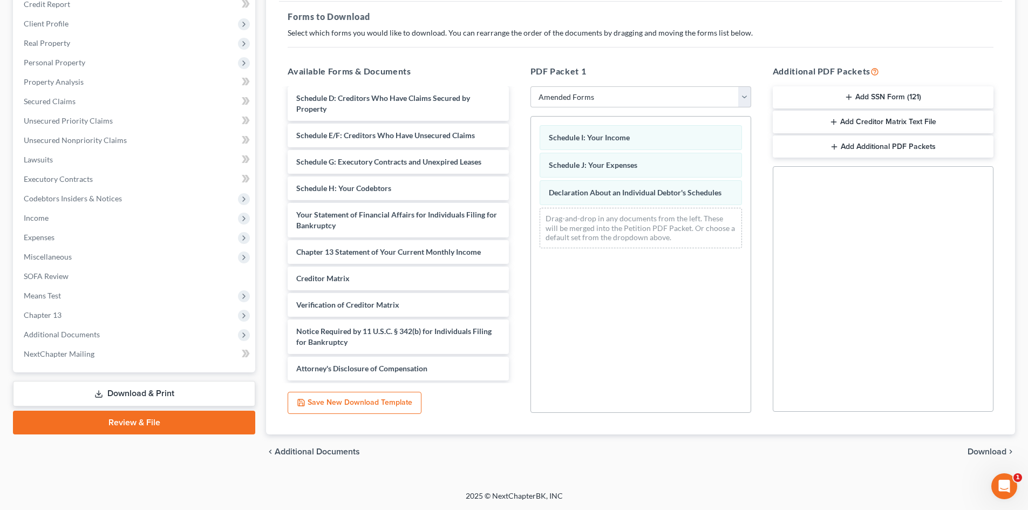
click at [975, 447] on span "Download" at bounding box center [987, 451] width 39 height 9
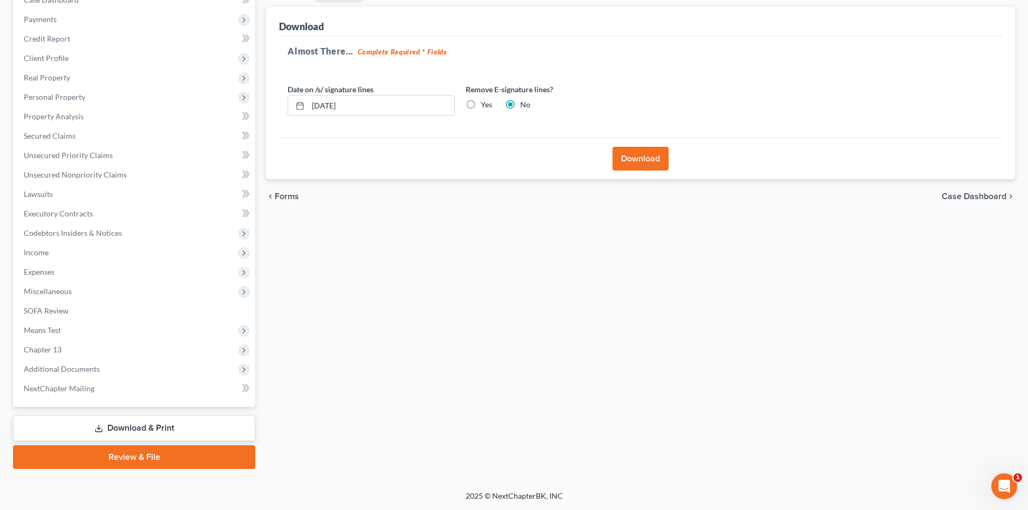
scroll to position [122, 0]
click at [481, 101] on label "Yes" at bounding box center [486, 104] width 11 height 11
click at [485, 101] on input "Yes" at bounding box center [488, 102] width 7 height 7
radio input "true"
radio input "false"
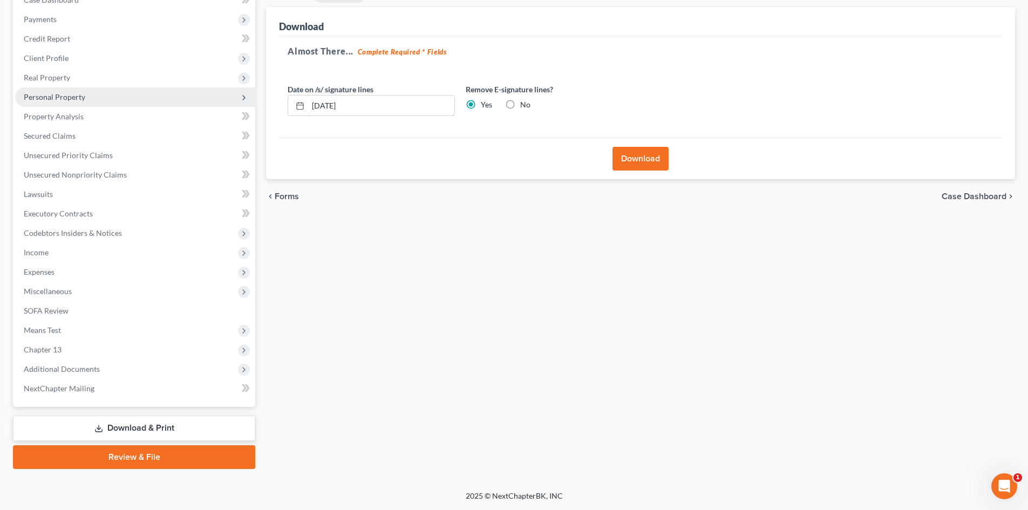
drag, startPoint x: 277, startPoint y: 99, endPoint x: 232, endPoint y: 100, distance: 45.9
click at [253, 98] on div "Petition Navigation Case Dashboard Payments Invoices Payments Payments Credit R…" at bounding box center [514, 225] width 1013 height 487
click at [635, 153] on button "Download" at bounding box center [641, 159] width 56 height 24
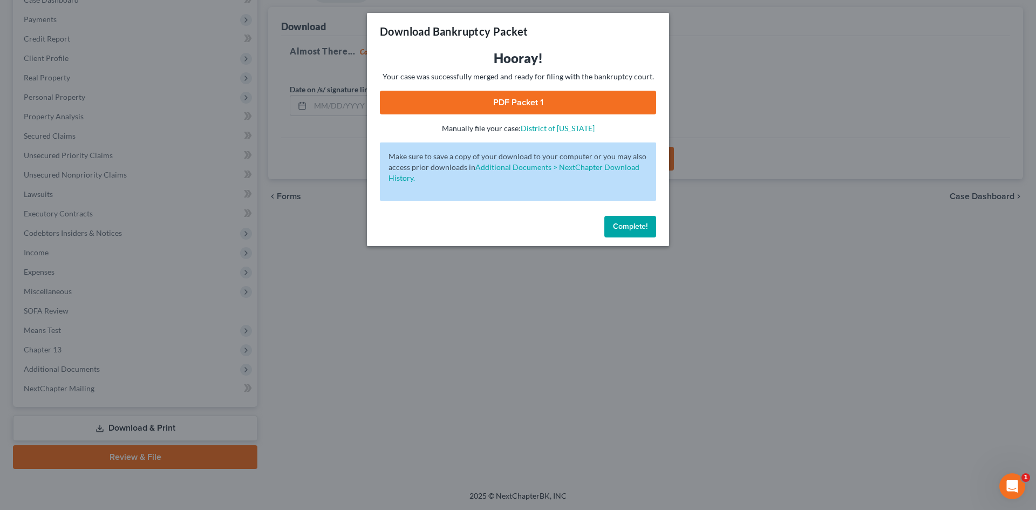
click at [474, 106] on link "PDF Packet 1" at bounding box center [518, 103] width 276 height 24
click at [623, 227] on span "Complete!" at bounding box center [630, 226] width 35 height 9
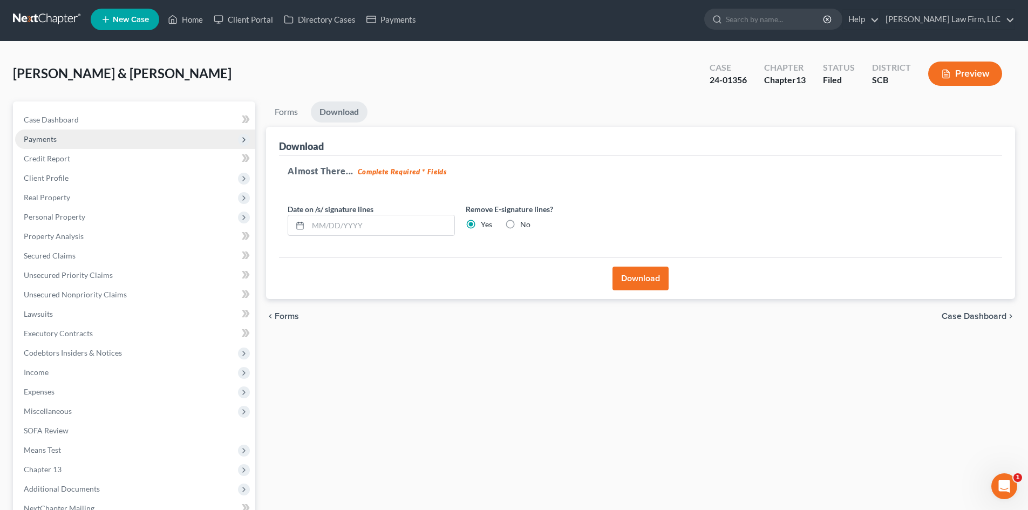
scroll to position [0, 0]
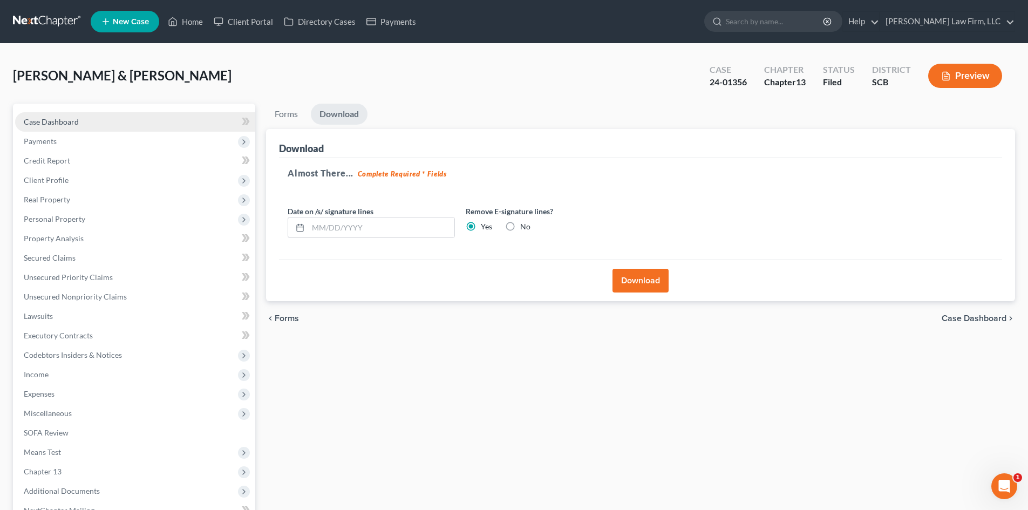
click at [67, 118] on span "Case Dashboard" at bounding box center [51, 121] width 55 height 9
select select "2"
select select "0"
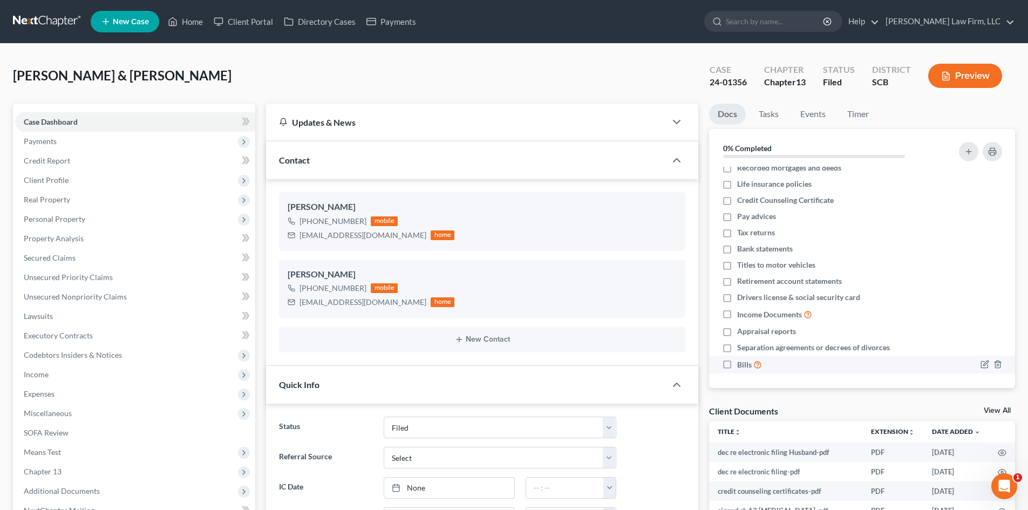
scroll to position [10, 0]
click at [998, 411] on link "View All" at bounding box center [997, 411] width 27 height 8
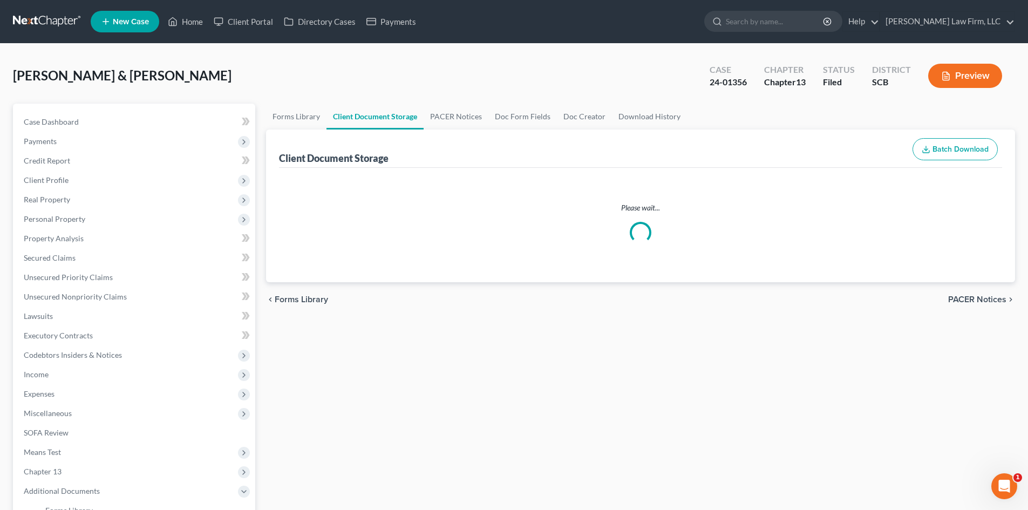
select select "6"
select select "16"
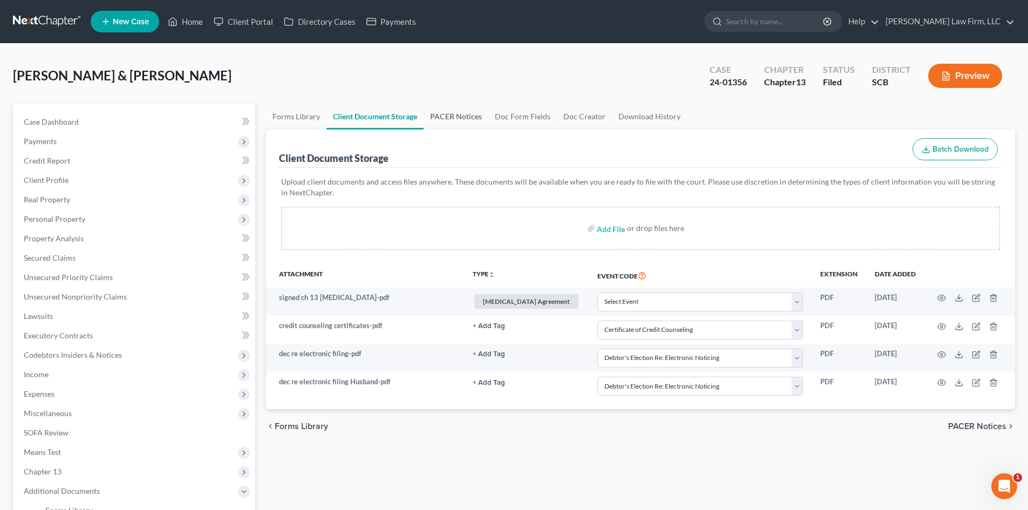
click at [457, 113] on link "PACER Notices" at bounding box center [456, 117] width 65 height 26
